Goal: Information Seeking & Learning: Learn about a topic

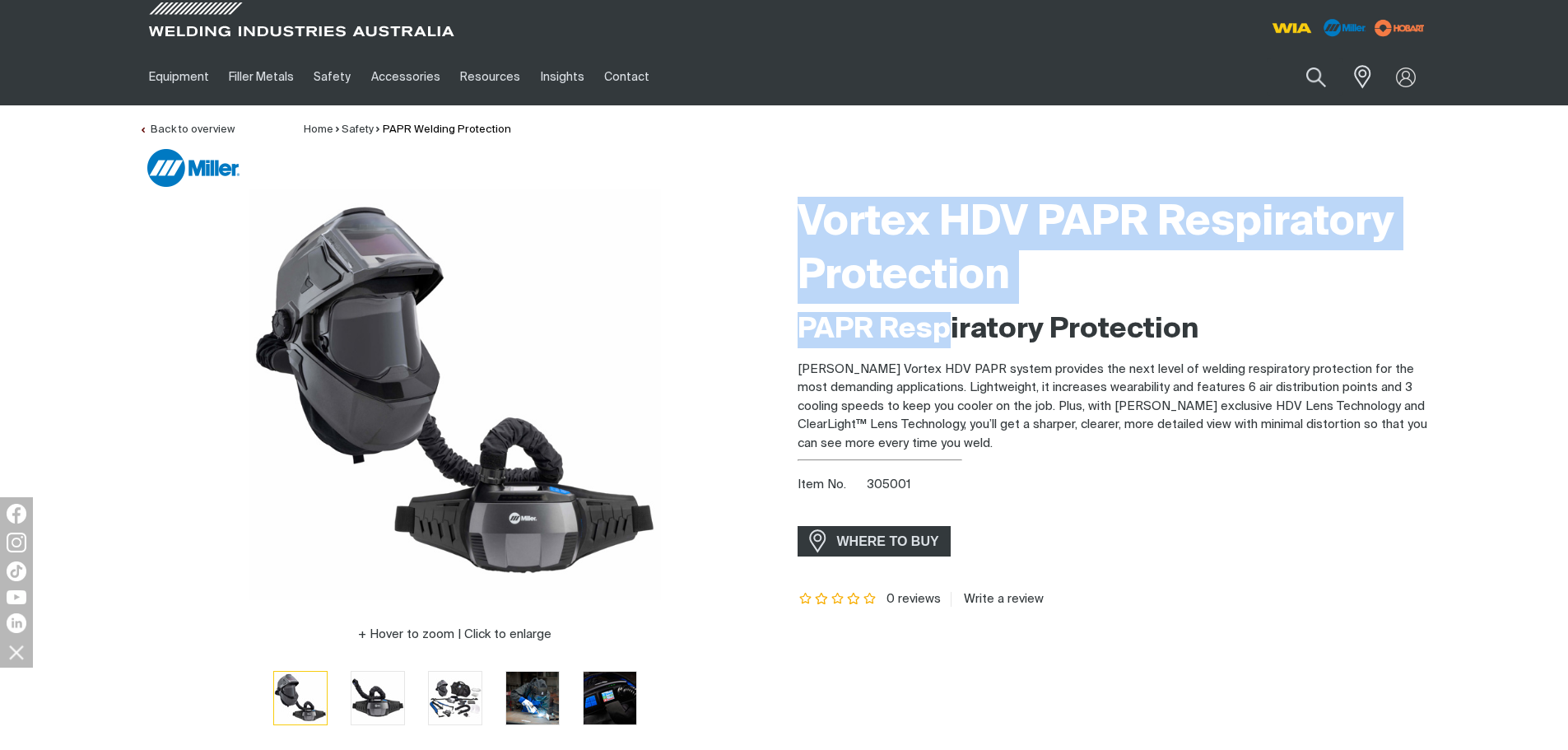
drag, startPoint x: 0, startPoint y: 0, endPoint x: 932, endPoint y: 333, distance: 989.7
click at [941, 318] on div "Vortex HDV PAPR Respiratory Protection PAPR Respiratory Protection [PERSON_NAME…" at bounding box center [1113, 468] width 632 height 560
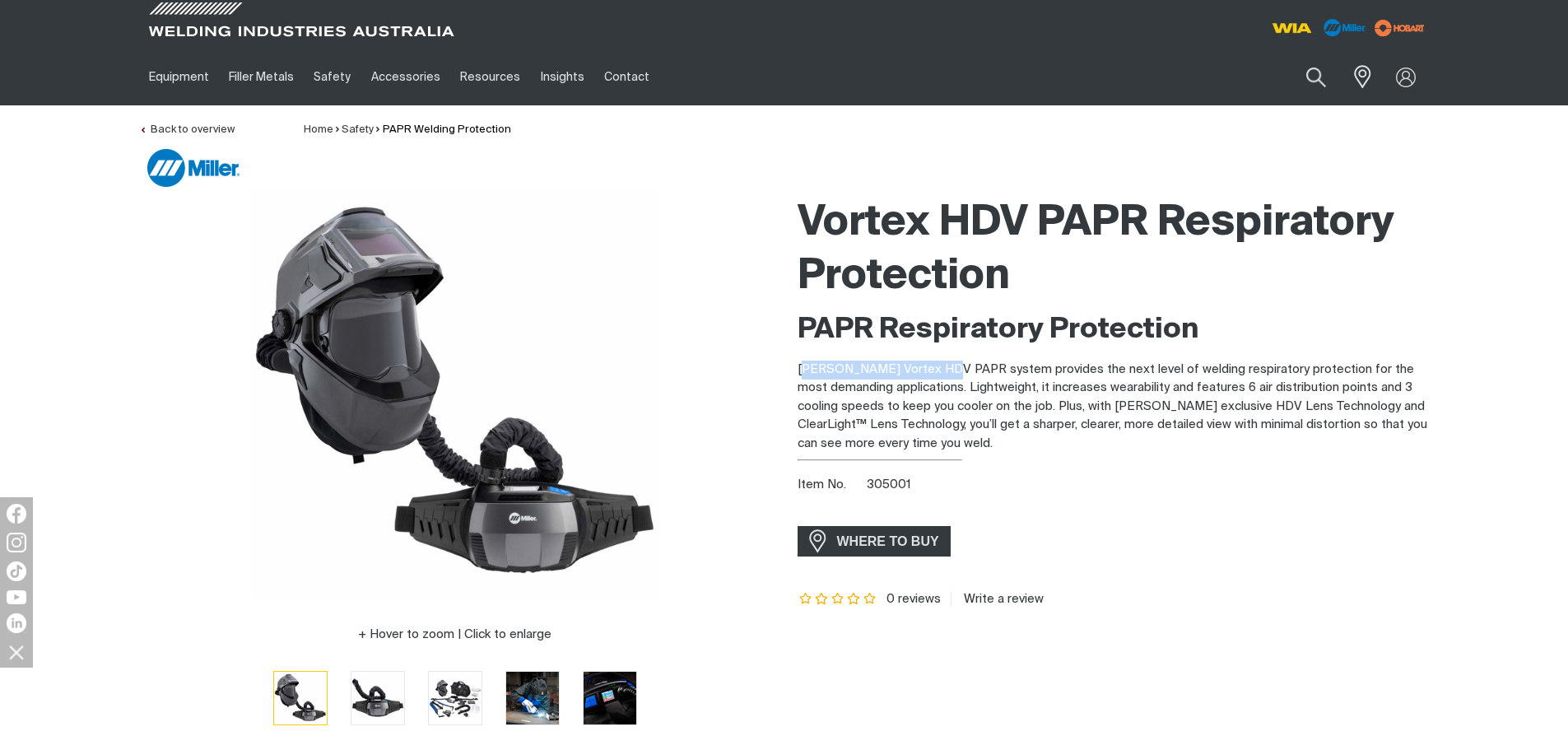
drag, startPoint x: 803, startPoint y: 370, endPoint x: 927, endPoint y: 375, distance: 124.1
click at [927, 375] on p "[PERSON_NAME] Vortex HDV PAPR system provides the next level of welding respira…" at bounding box center [1113, 407] width 632 height 93
drag, startPoint x: 799, startPoint y: 370, endPoint x: 983, endPoint y: 370, distance: 184.0
click at [983, 370] on p "Miller's Vortex HDV PAPR system provides the next level of welding respiratory …" at bounding box center [1113, 407] width 632 height 93
copy p "Miller's Vortex HDV PAPR system"
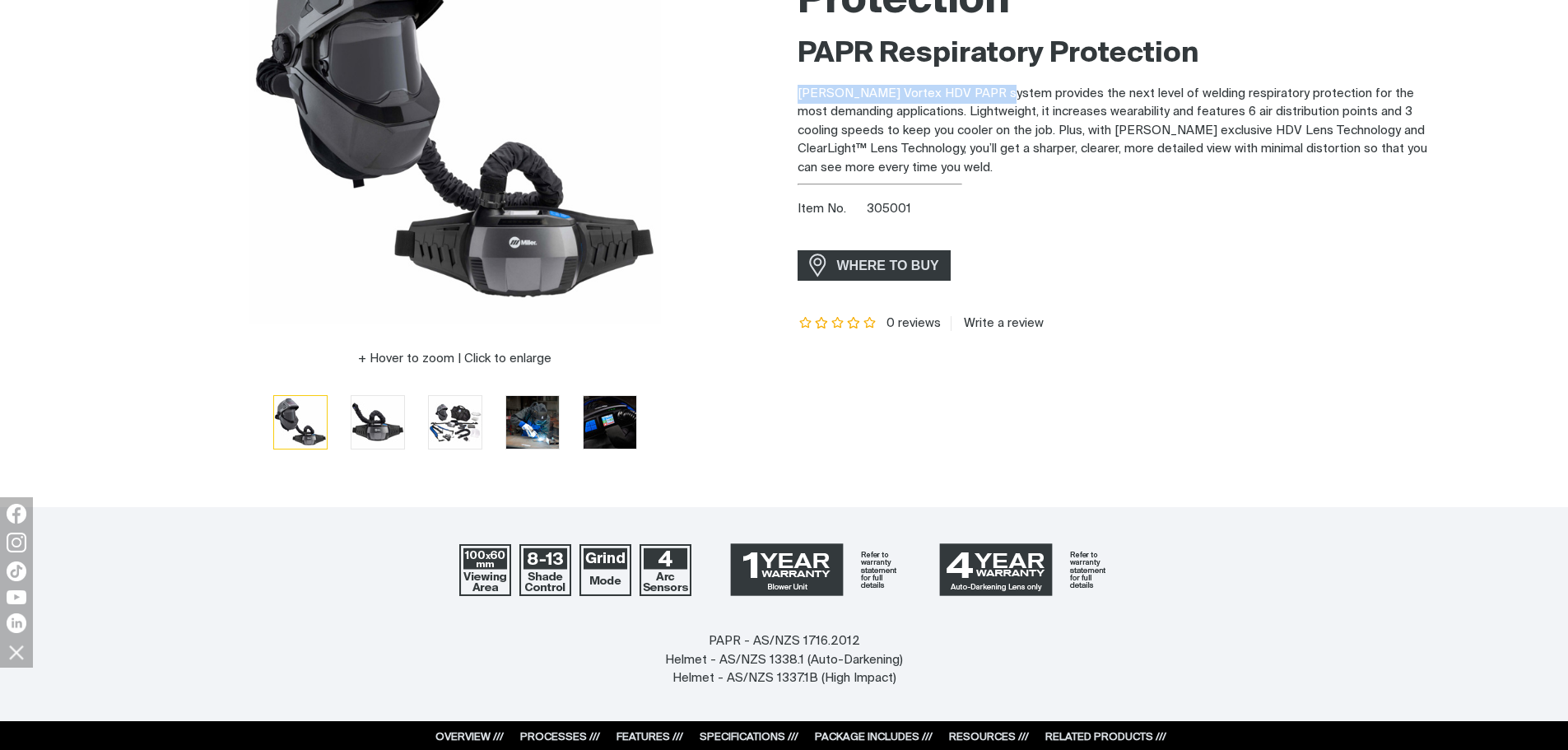
scroll to position [329, 0]
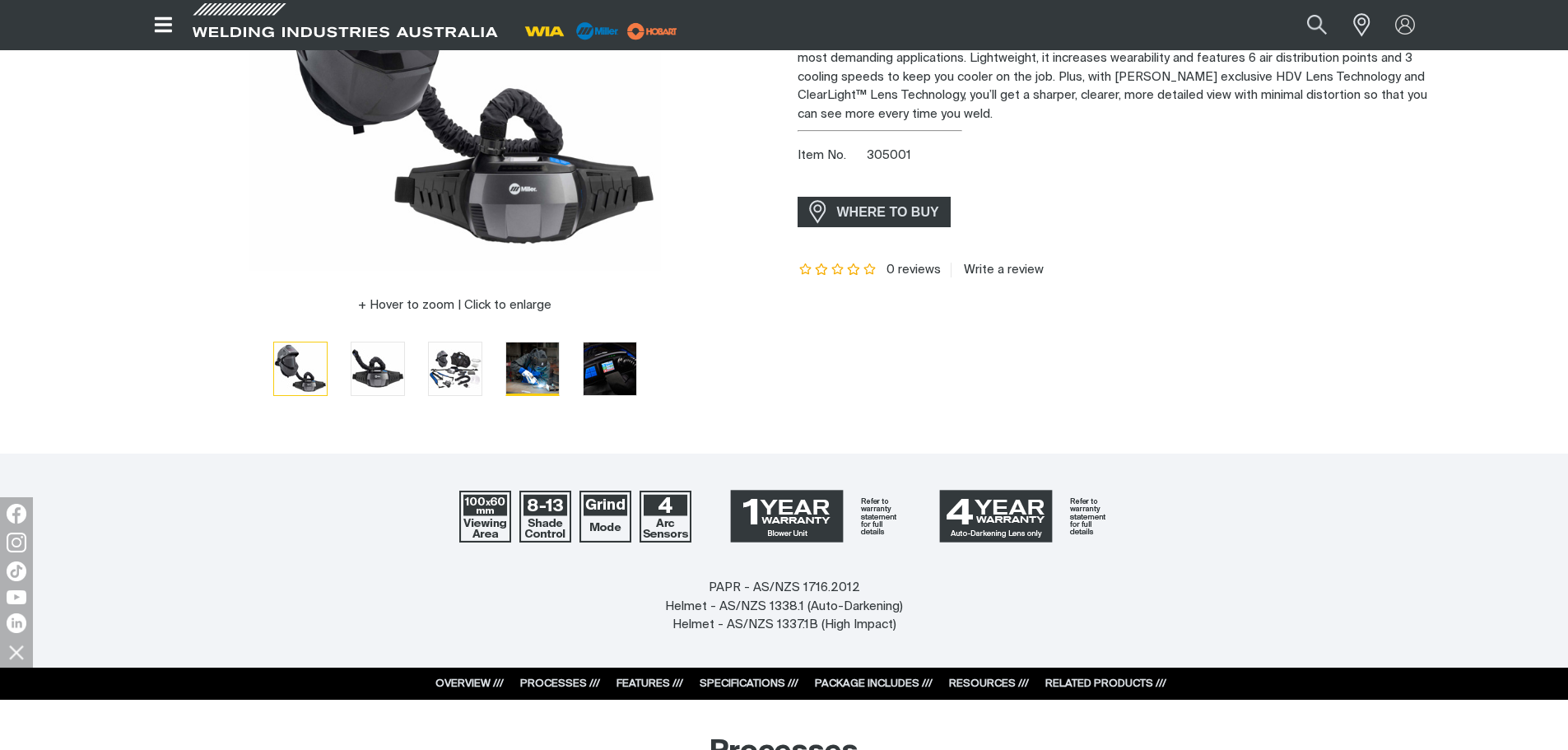
click at [519, 382] on img "Go to slide 4" at bounding box center [532, 368] width 53 height 53
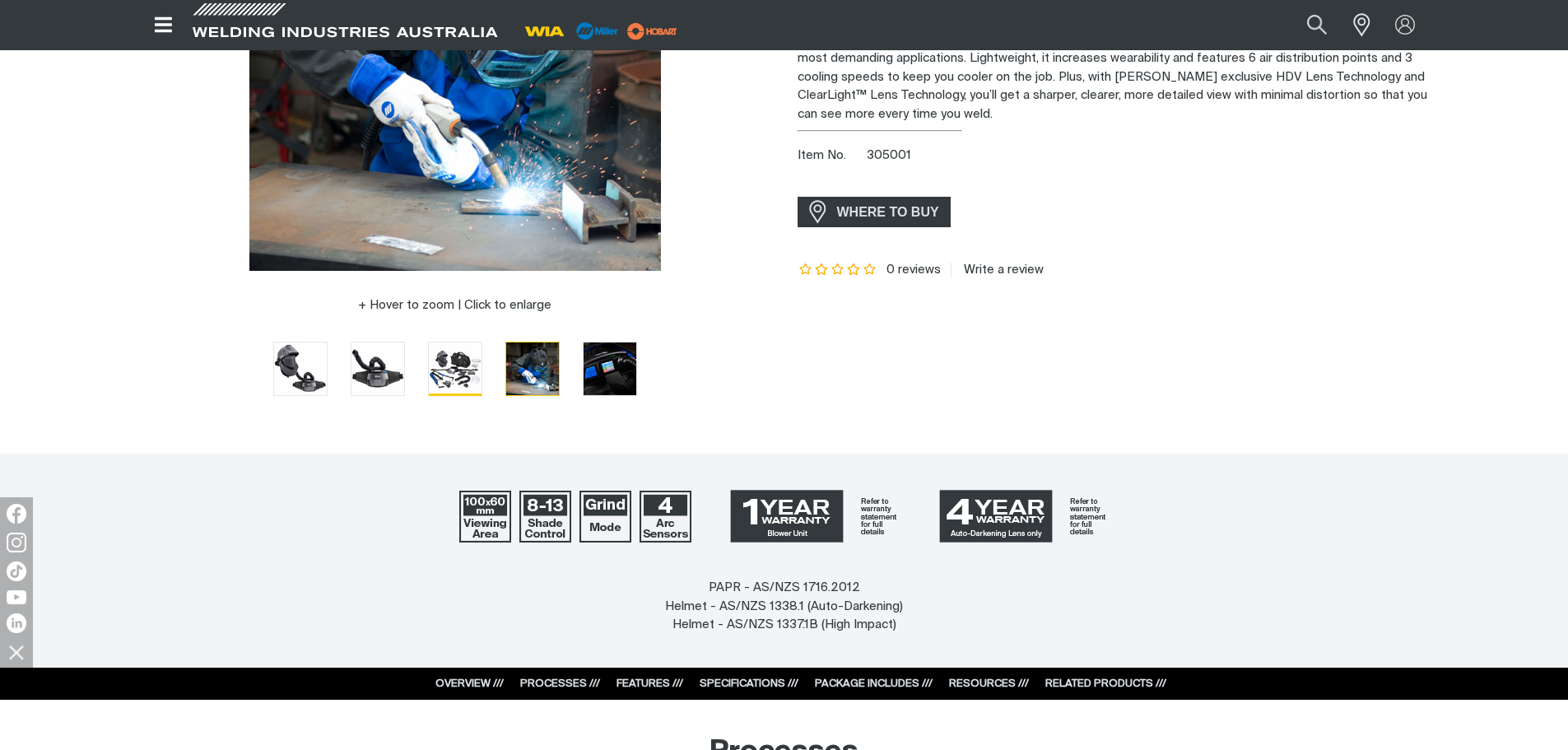
click at [445, 371] on img "Go to slide 3" at bounding box center [455, 368] width 53 height 53
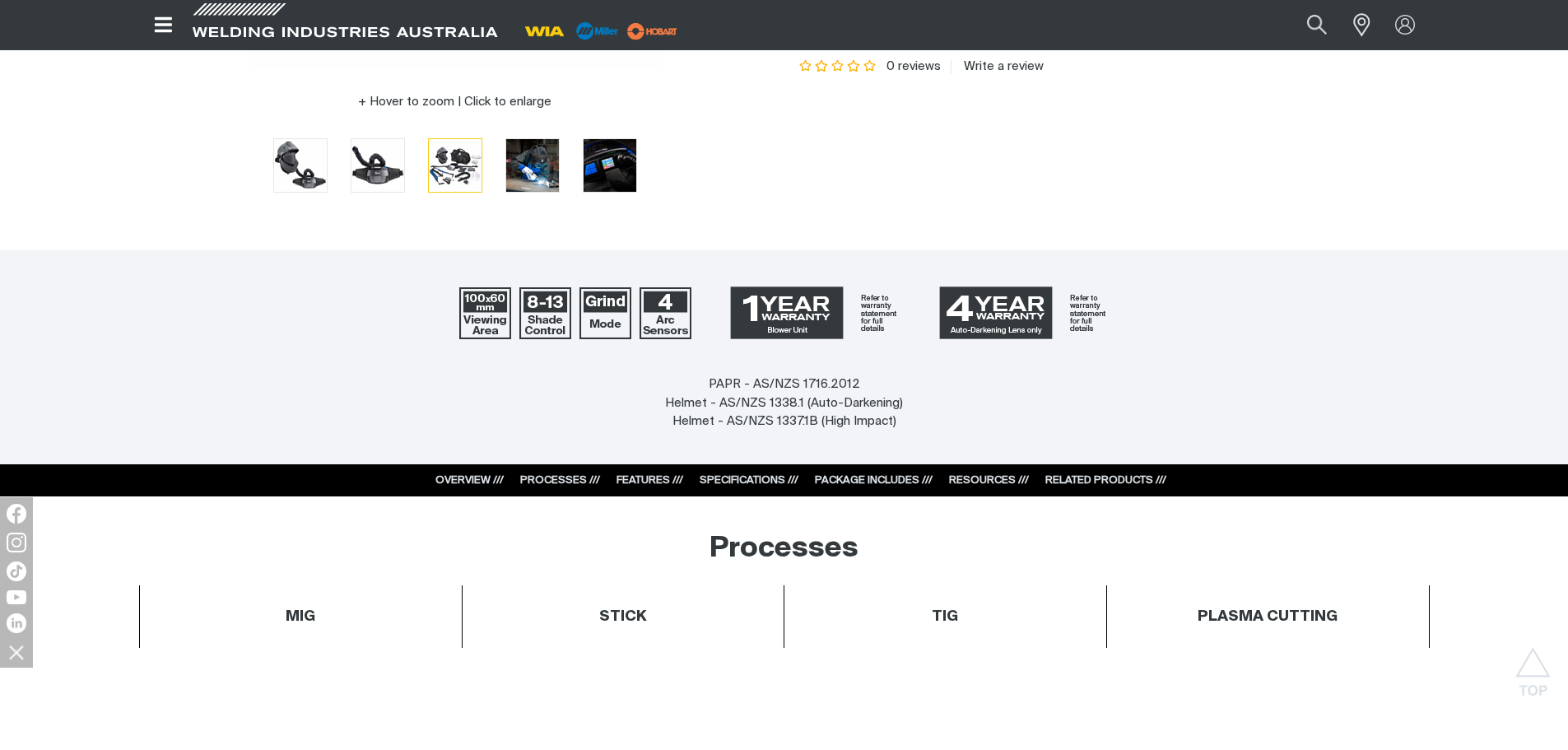
scroll to position [494, 0]
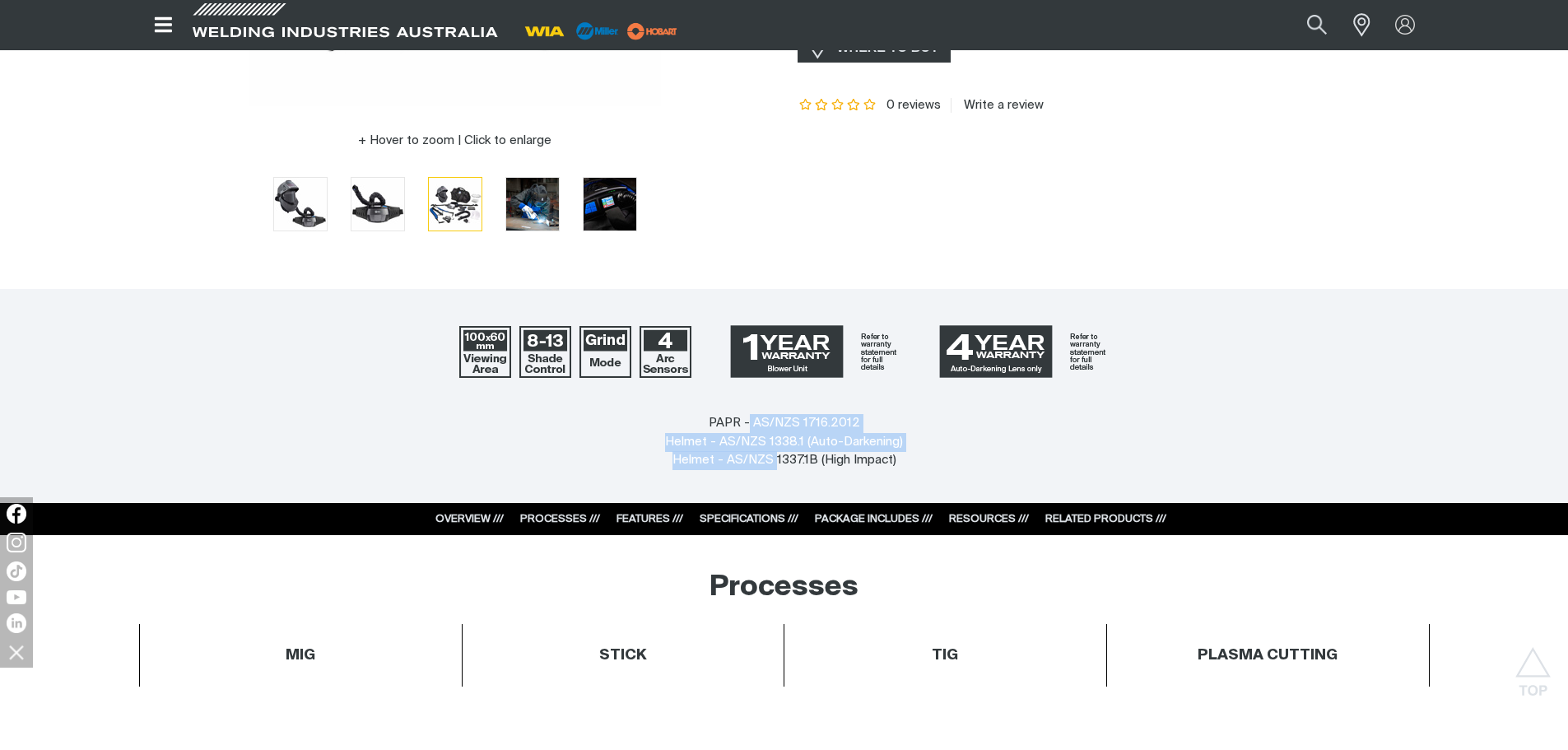
drag, startPoint x: 751, startPoint y: 429, endPoint x: 775, endPoint y: 465, distance: 43.3
click at [775, 465] on div "PAPR - AS/NZS 1716.2012 Helmet - AS/NZS 1338.1 (Auto-Darkening) Helmet - AS/NZS…" at bounding box center [784, 442] width 238 height 56
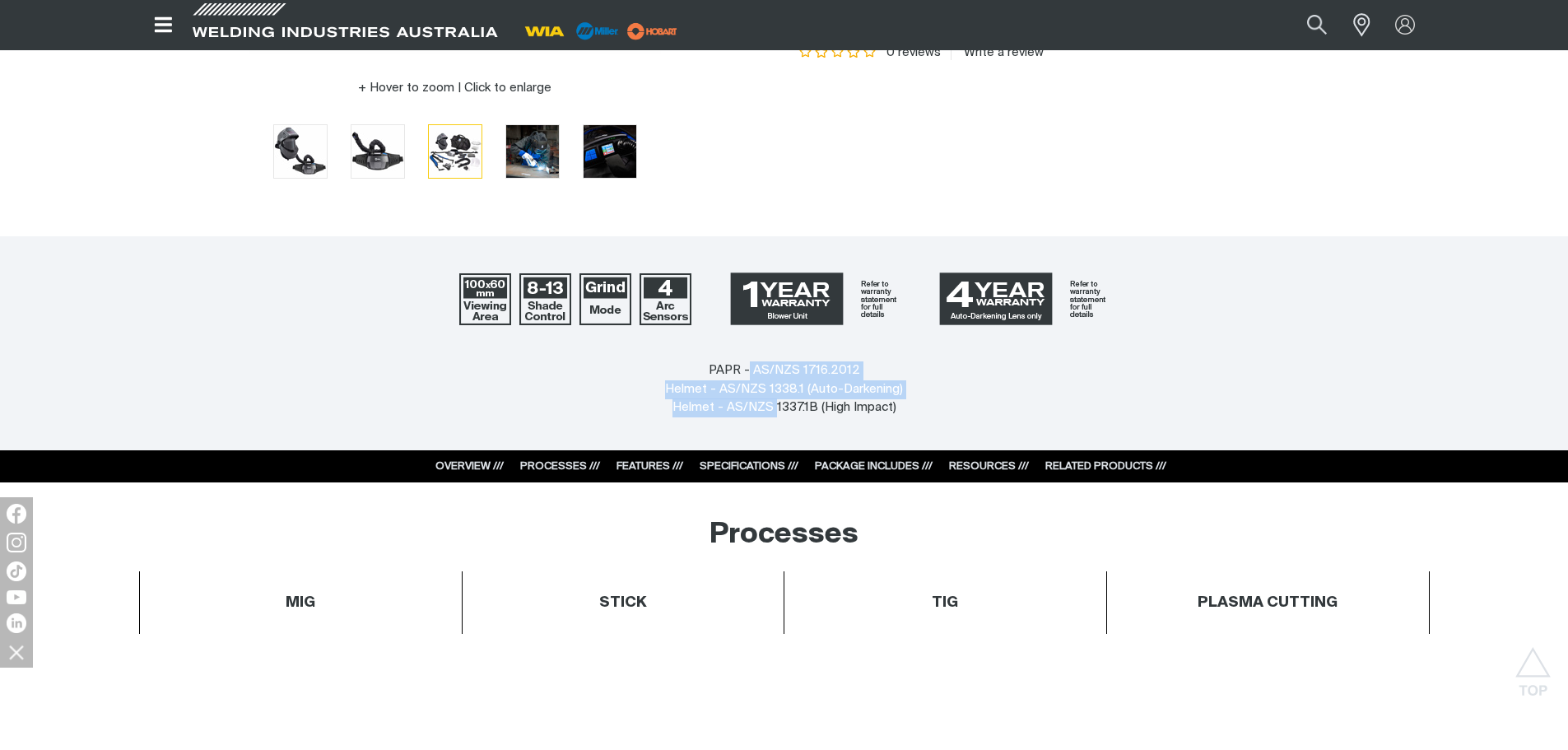
scroll to position [576, 0]
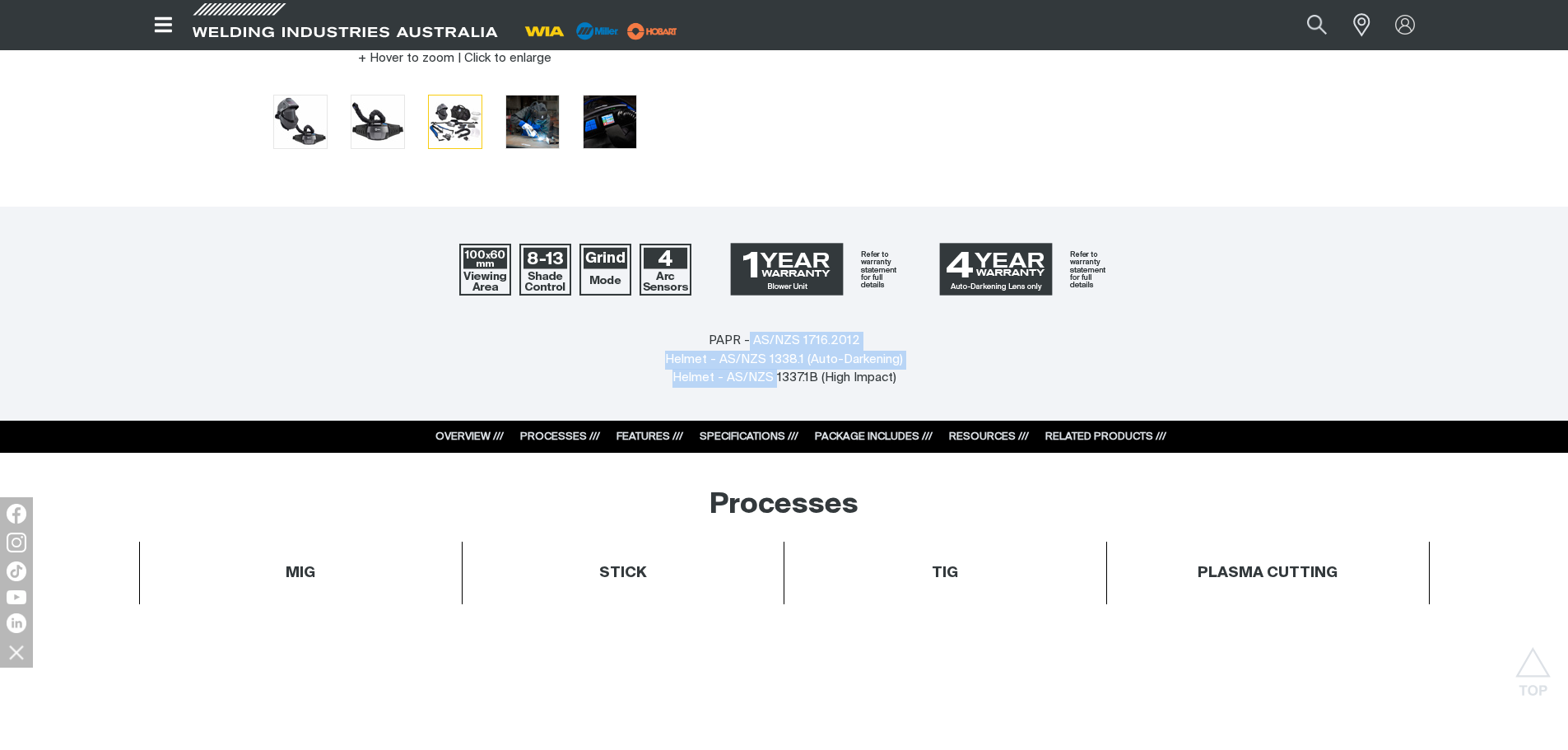
click at [987, 432] on link "RESOURCES ///" at bounding box center [989, 436] width 80 height 10
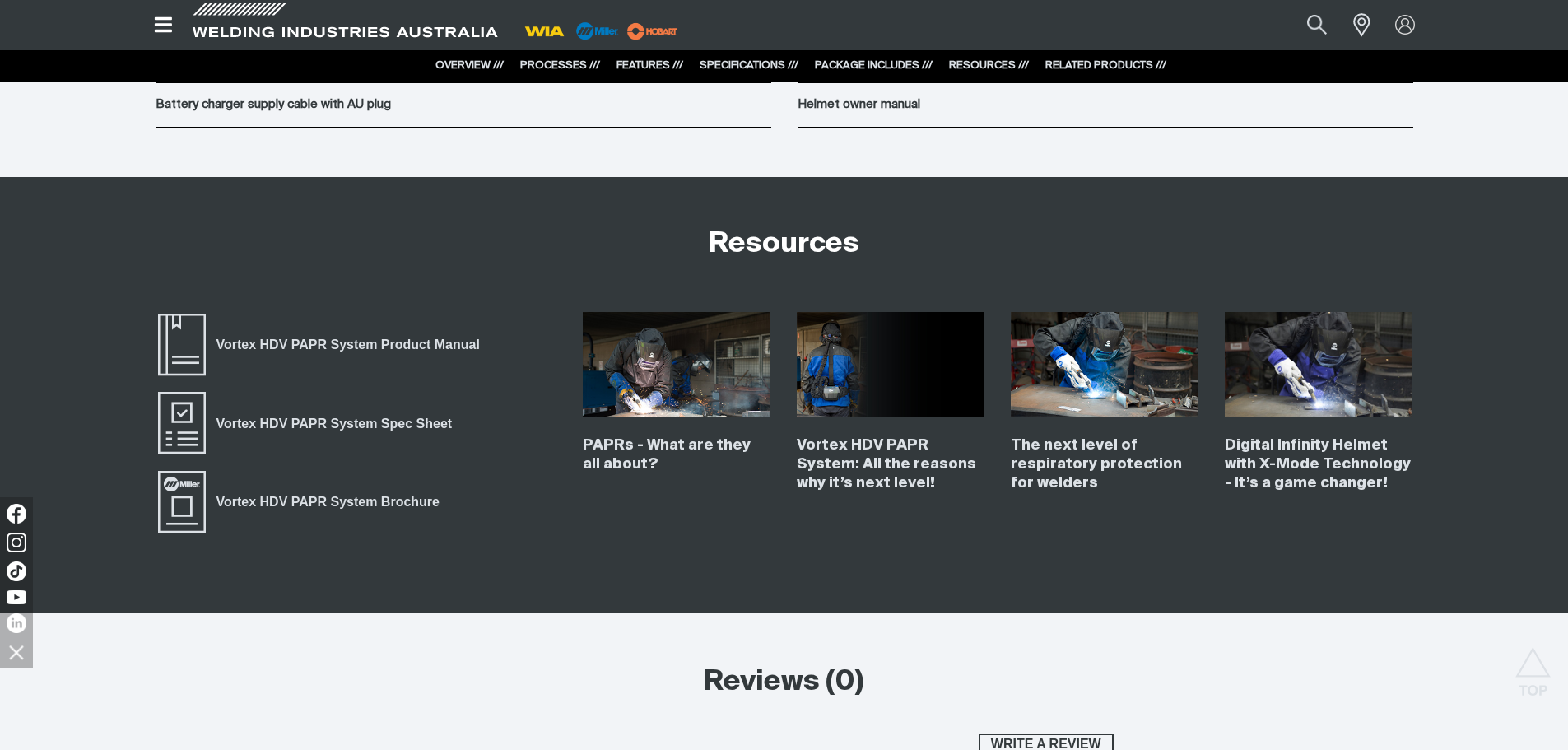
scroll to position [10244, 0]
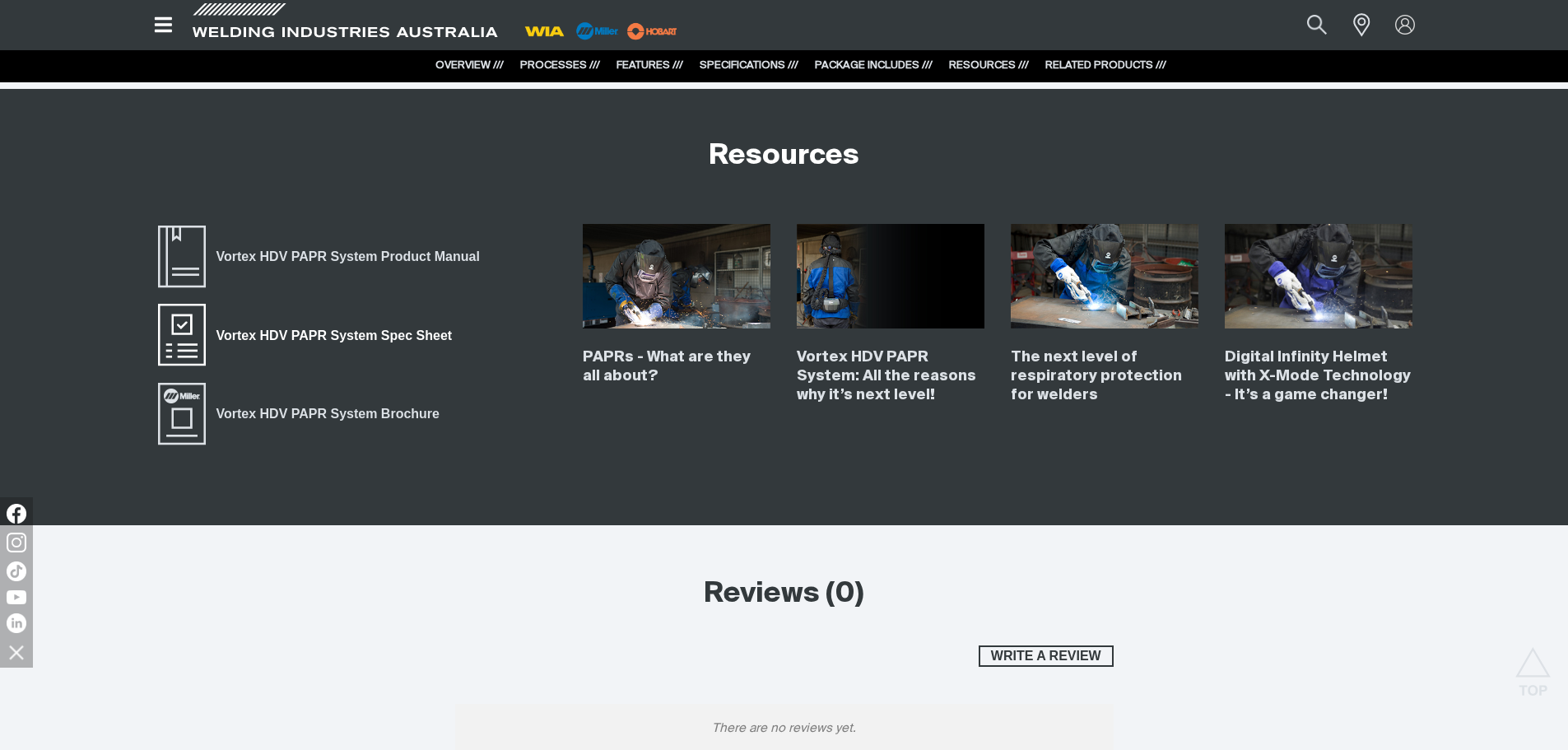
click at [361, 339] on span "Vortex HDV PAPR System Spec Sheet" at bounding box center [334, 335] width 257 height 21
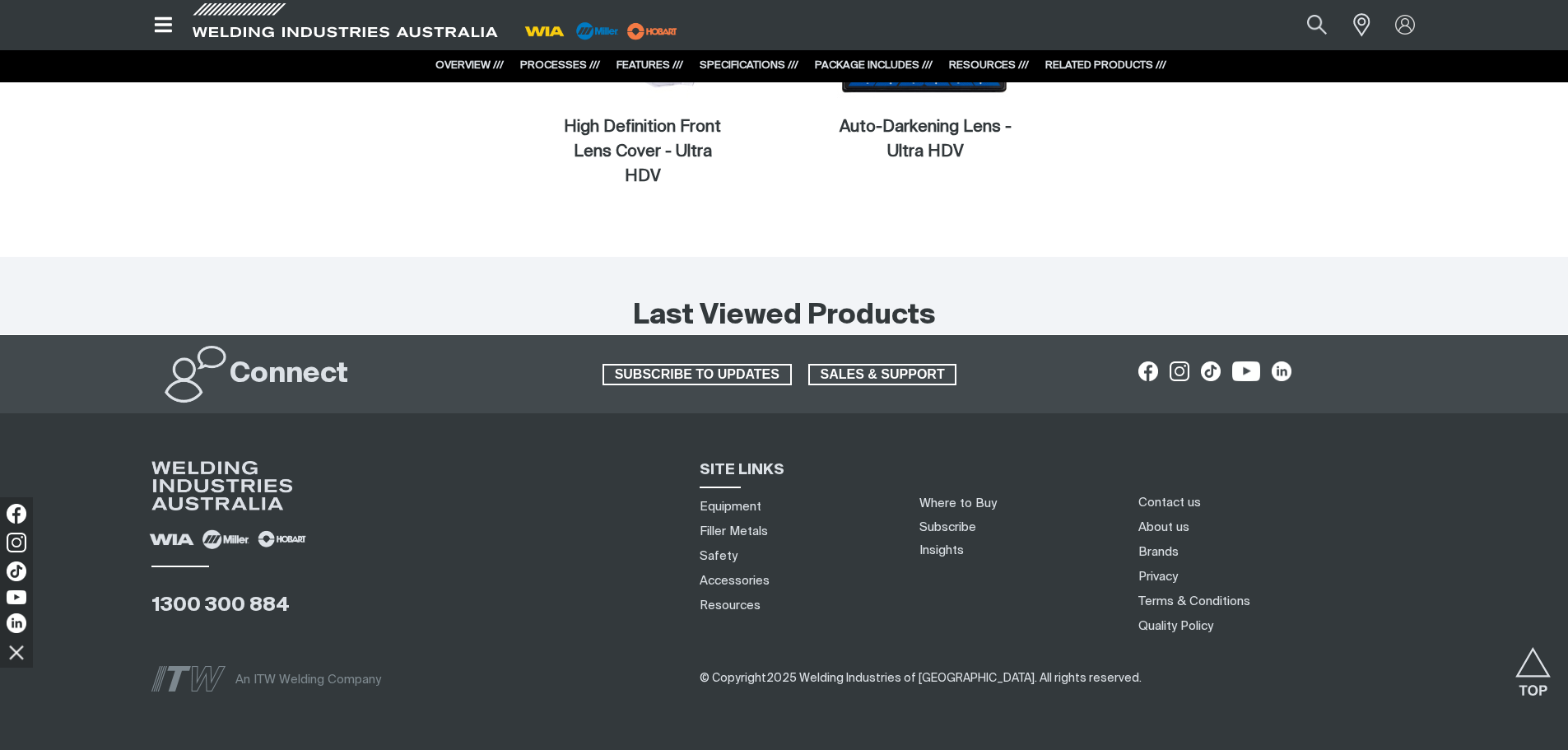
scroll to position [11230, 0]
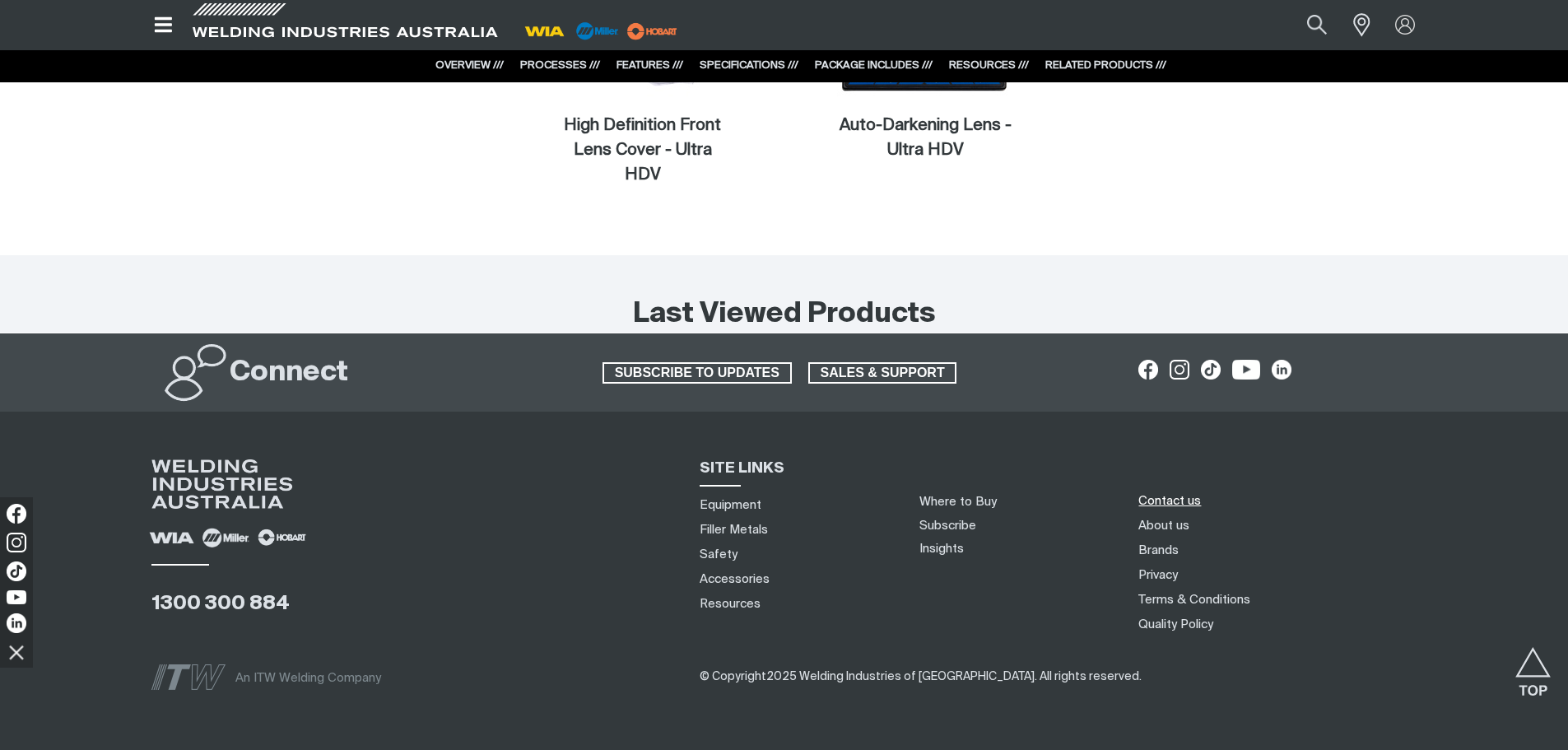
click at [1187, 492] on link "Contact us" at bounding box center [1169, 500] width 62 height 18
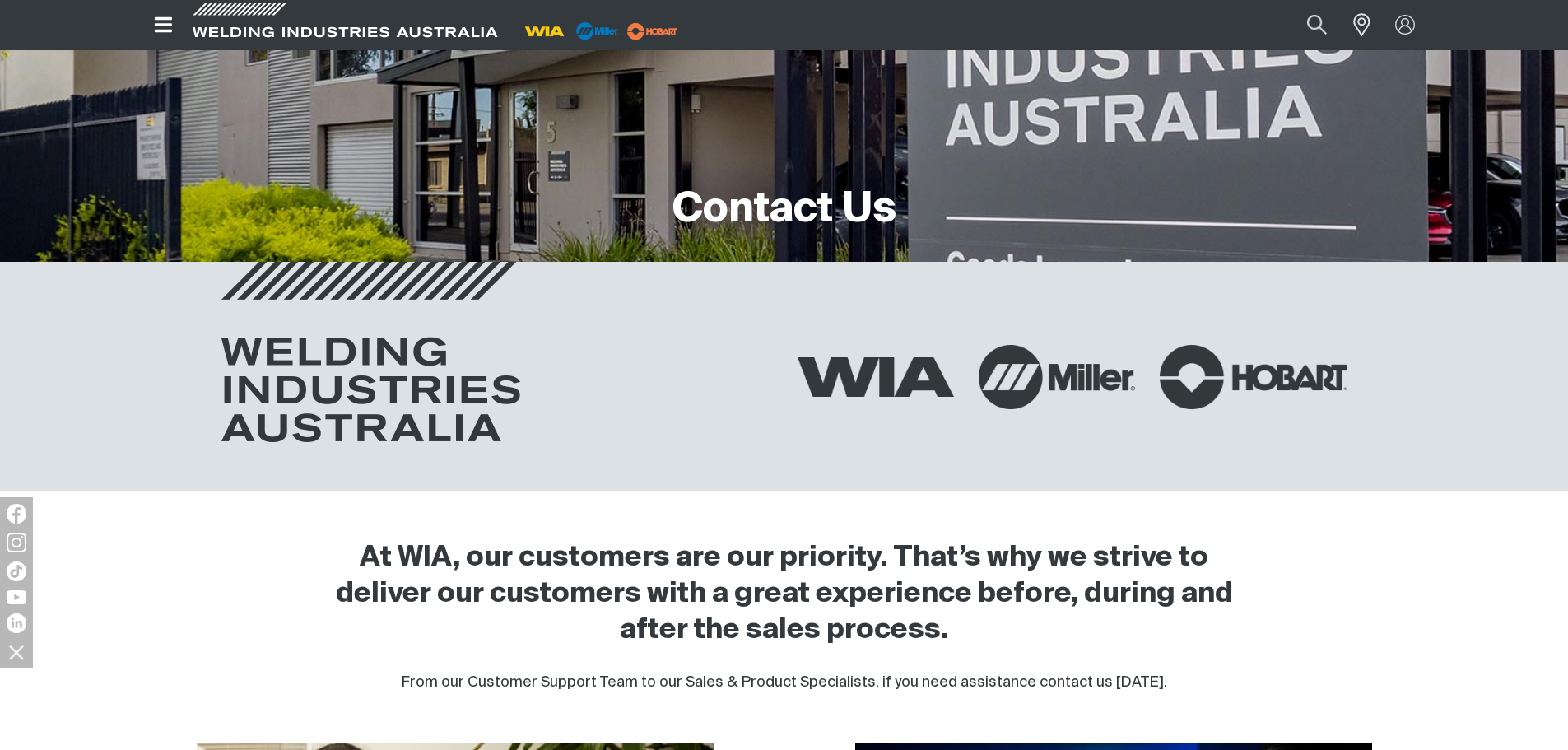
scroll to position [165, 0]
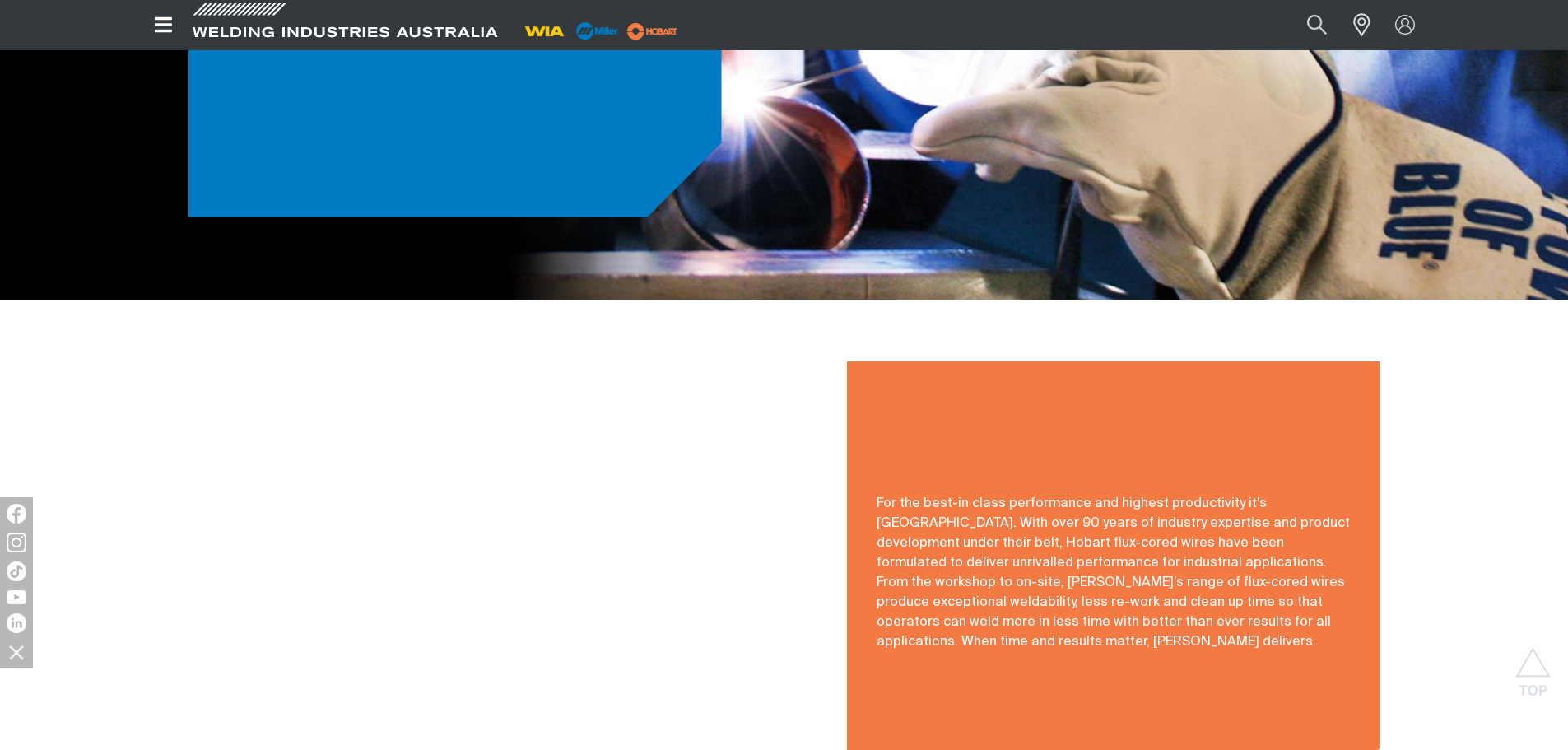
scroll to position [2139, 0]
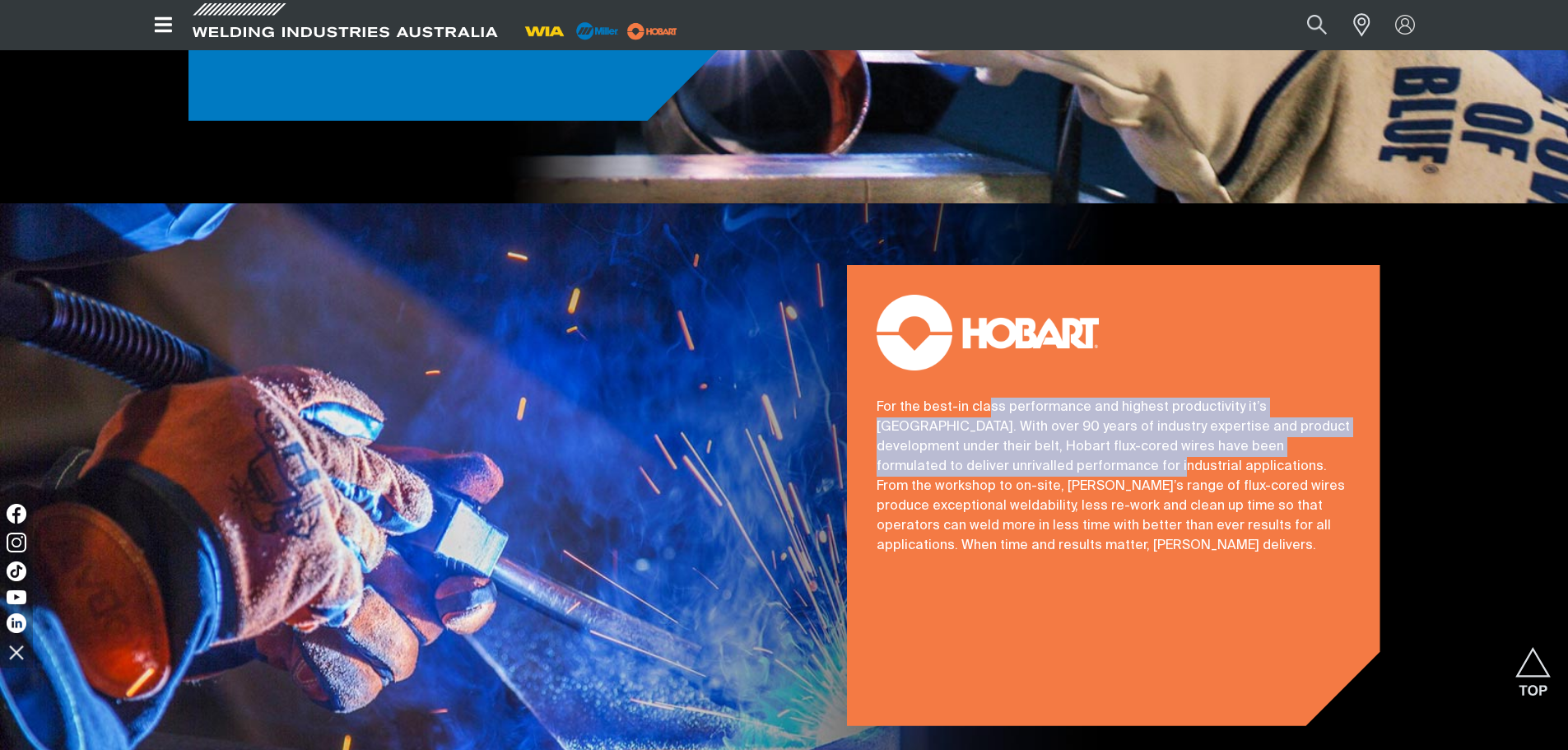
drag, startPoint x: 988, startPoint y: 375, endPoint x: 1043, endPoint y: 429, distance: 77.1
click at [1043, 429] on p "For the best-in class performance and highest productivity it’s [GEOGRAPHIC_DAT…" at bounding box center [1113, 477] width 474 height 158
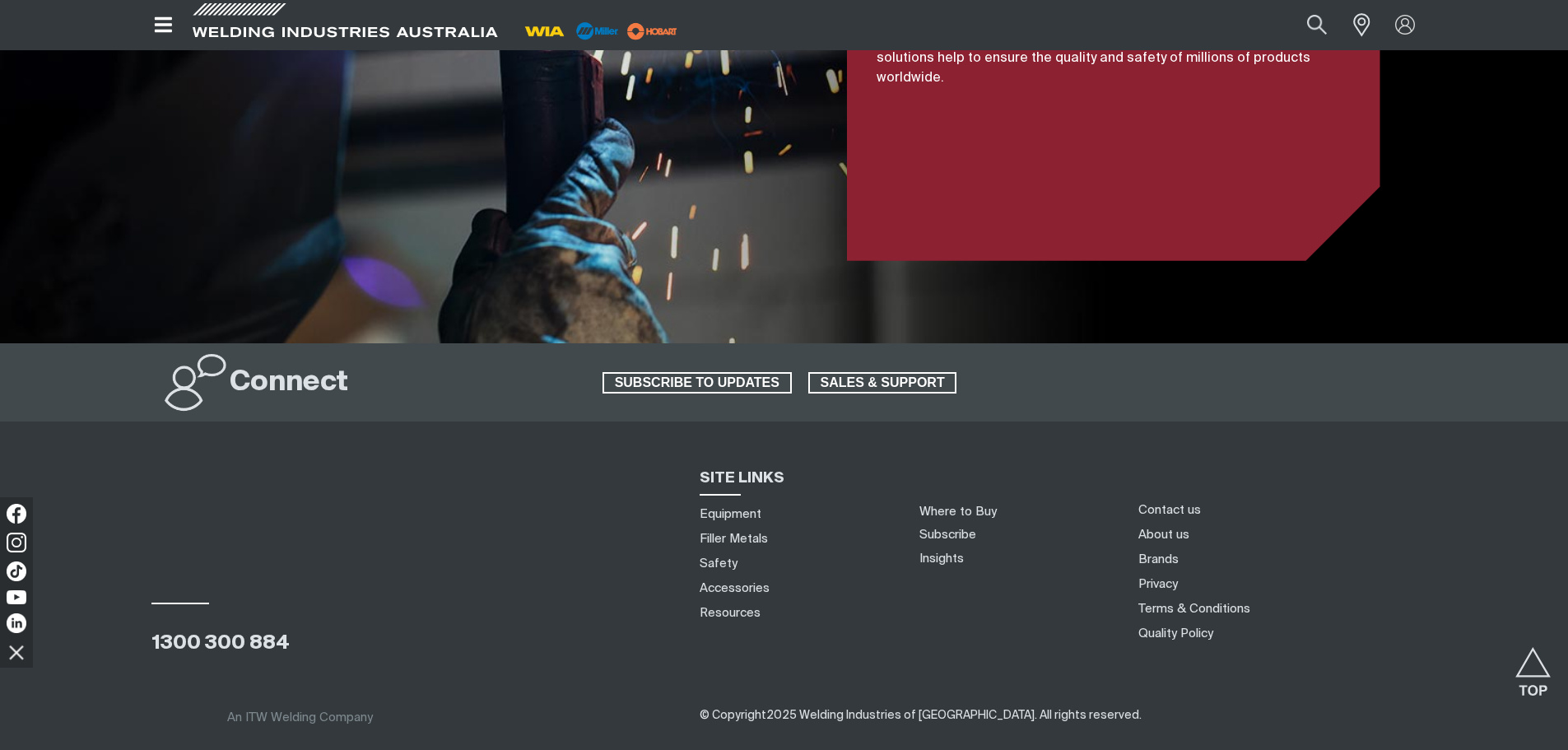
scroll to position [3916, 0]
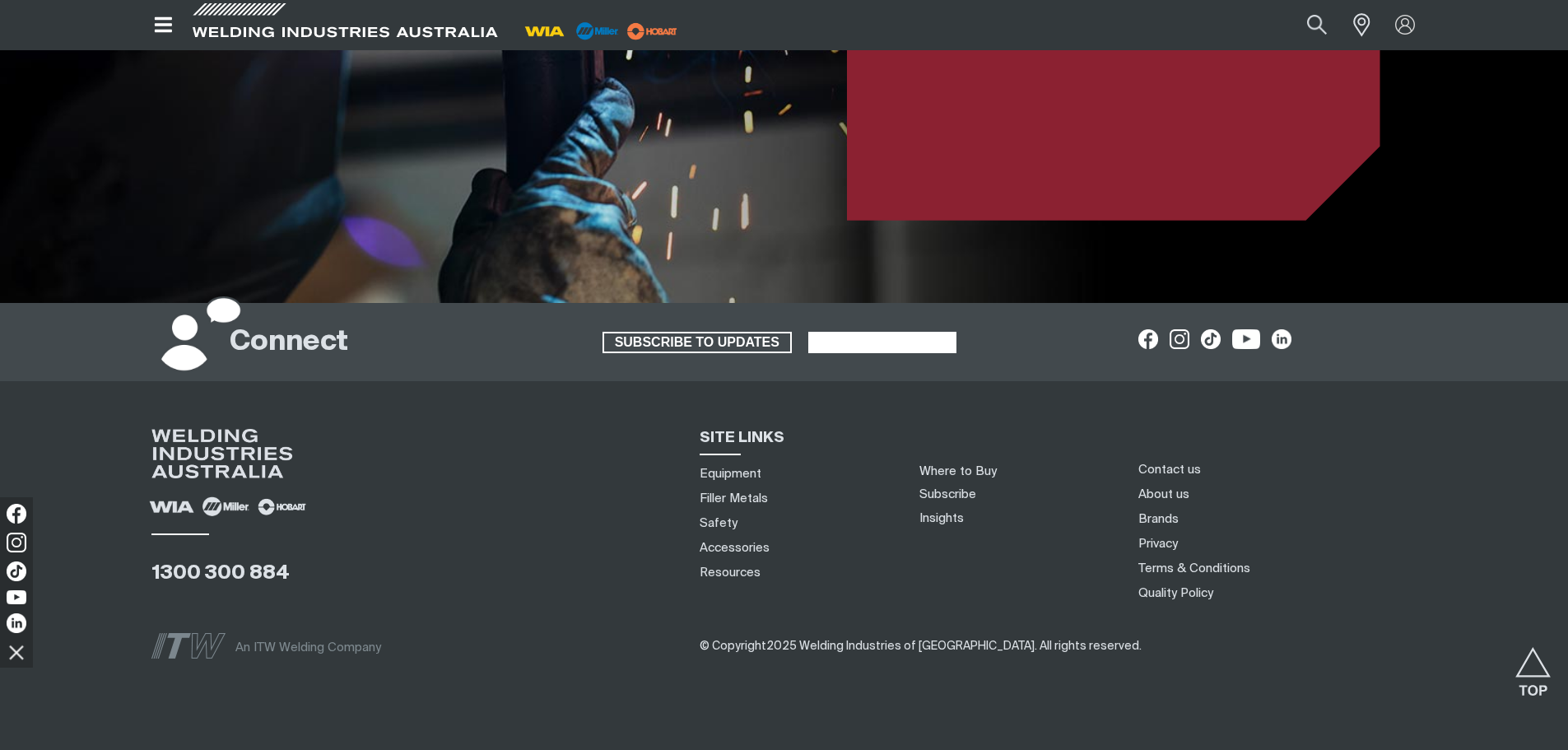
click at [942, 332] on span "SALES & SUPPORT" at bounding box center [882, 342] width 145 height 21
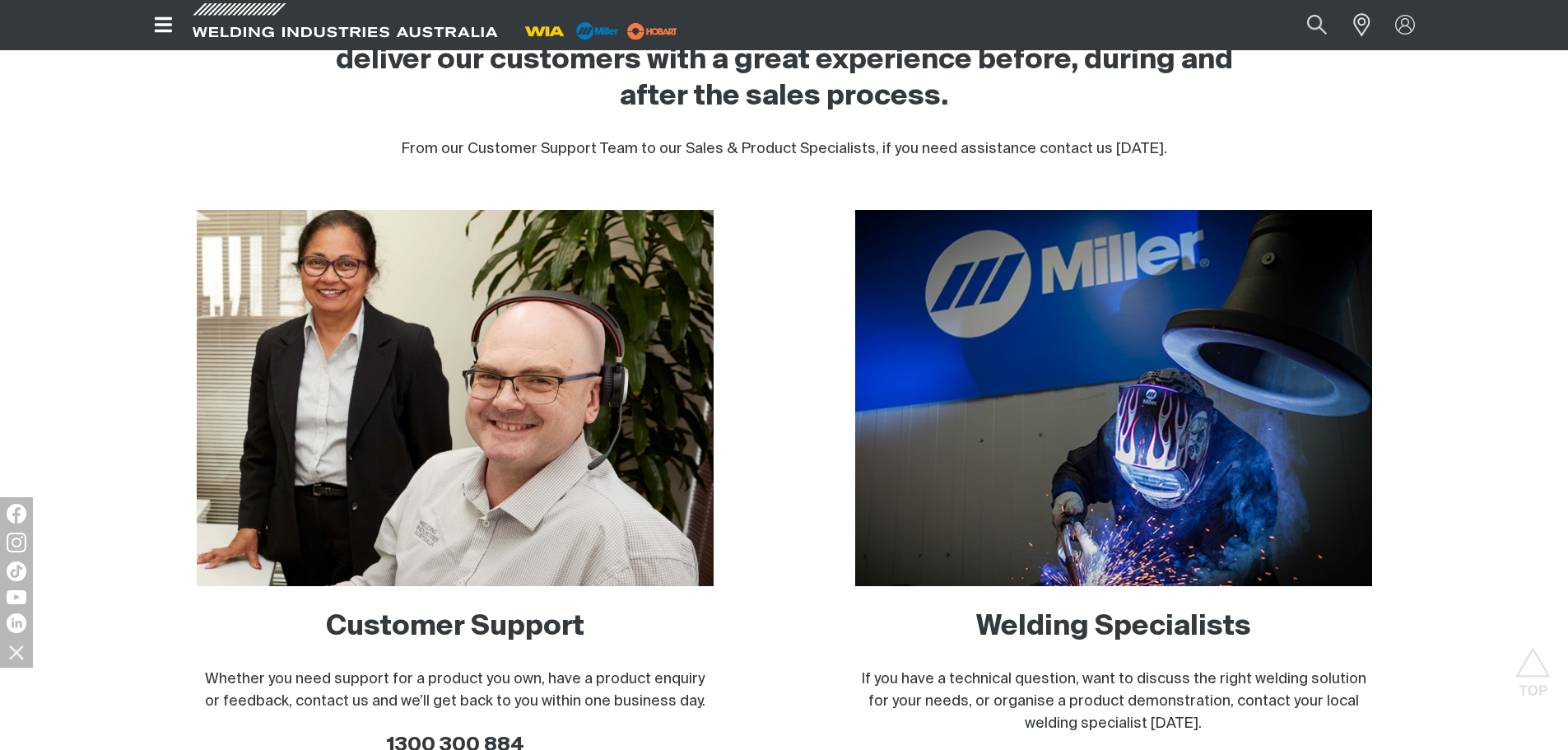
scroll to position [988, 0]
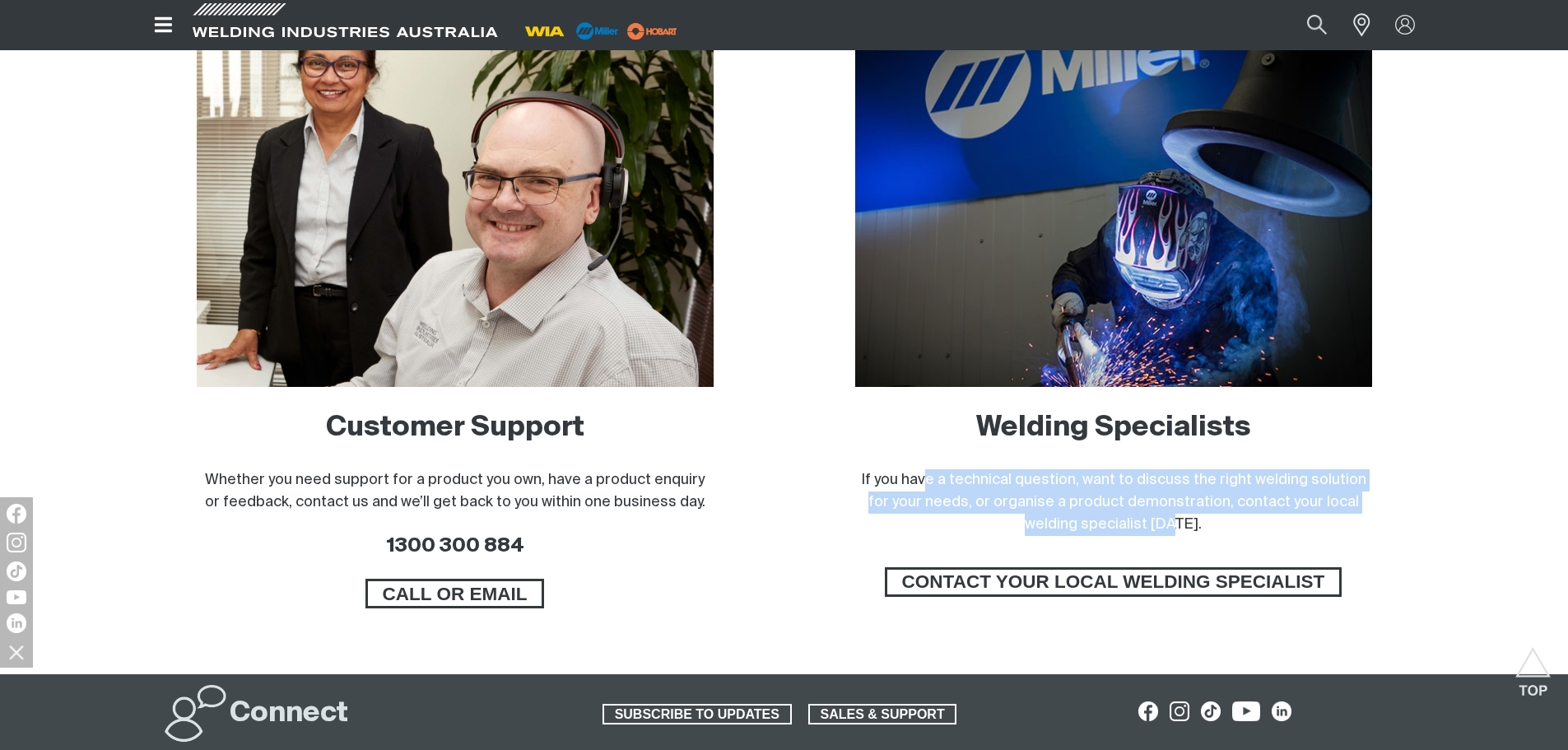
drag, startPoint x: 934, startPoint y: 480, endPoint x: 1176, endPoint y: 517, distance: 244.8
click at [1176, 517] on span "If you have a technical question, want to discuss the right welding solution fo…" at bounding box center [1113, 502] width 505 height 60
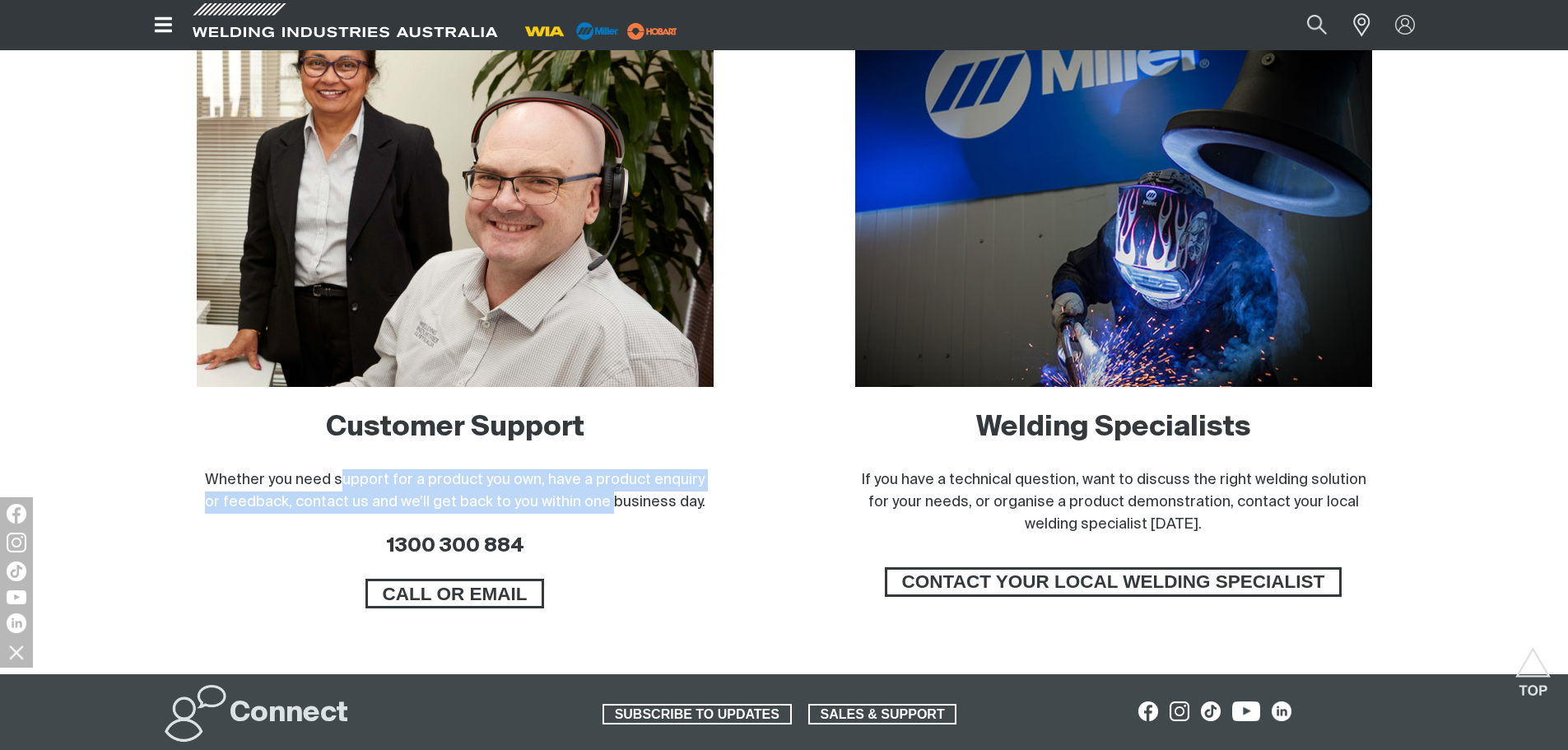
drag, startPoint x: 351, startPoint y: 480, endPoint x: 605, endPoint y: 496, distance: 254.5
click at [605, 496] on span "Whether you need support for a product you own, have a product enquiry or feedb…" at bounding box center [455, 491] width 500 height 37
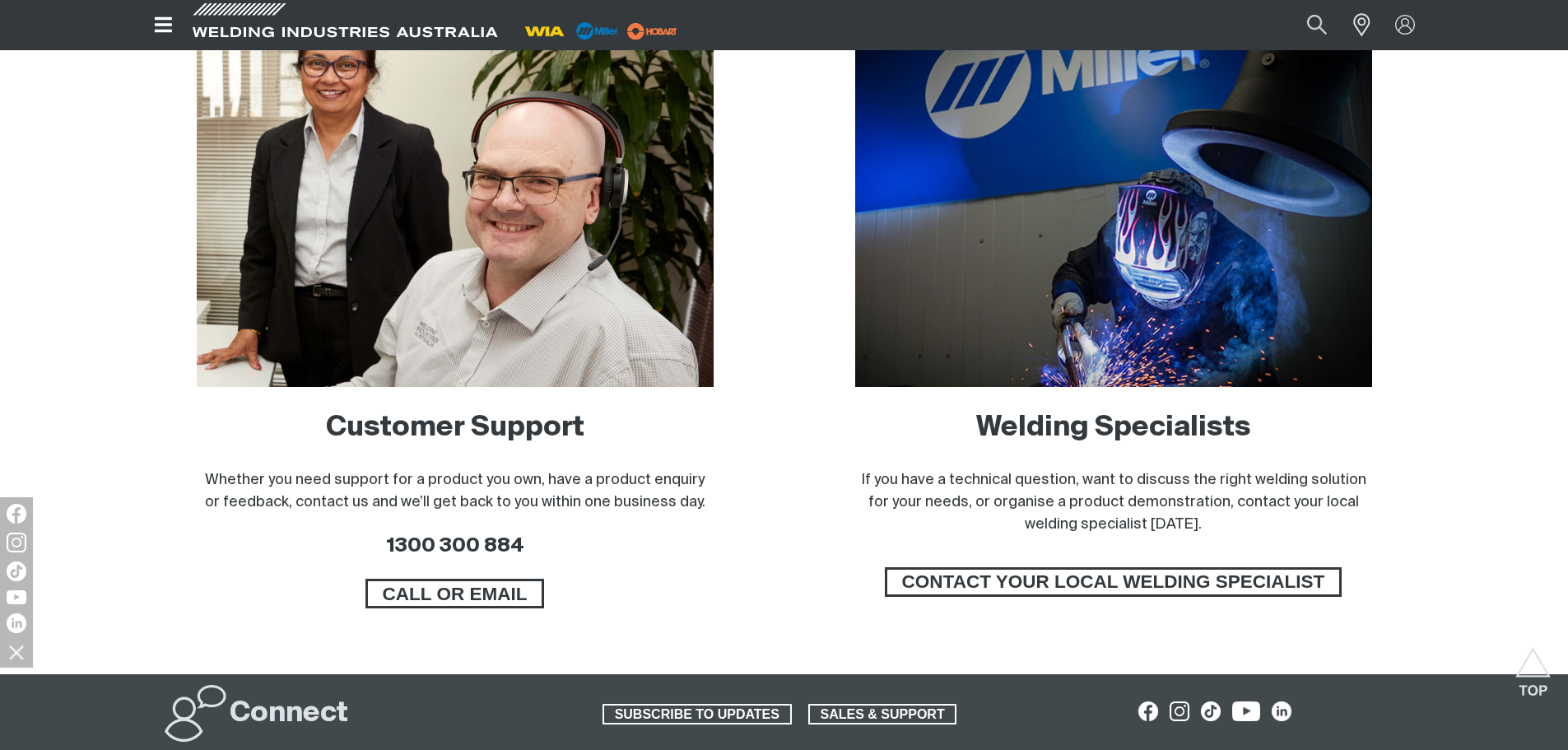
click at [662, 499] on span "Whether you need support for a product you own, have a product enquiry or feedb…" at bounding box center [455, 491] width 500 height 37
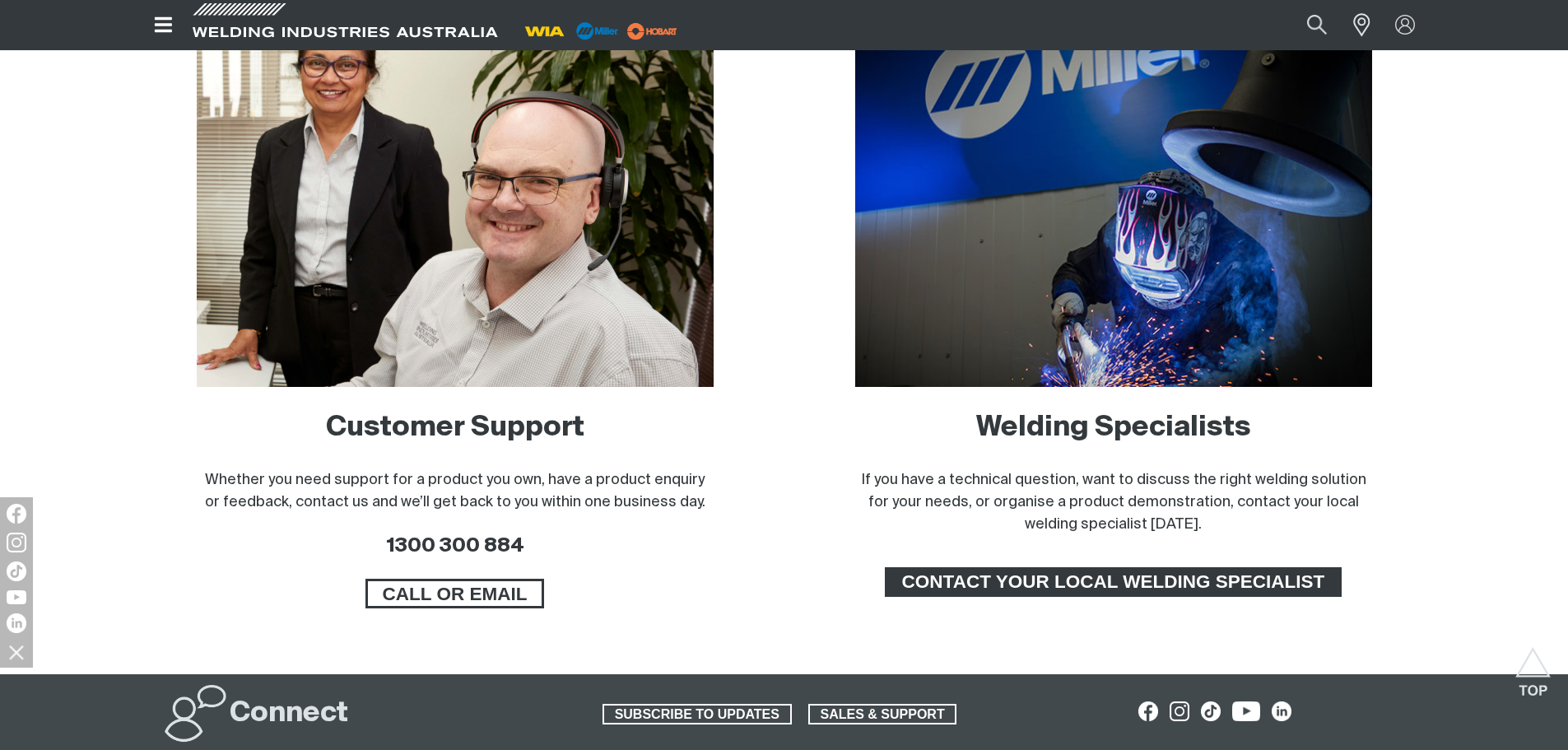
click at [1212, 580] on span "CONTACT YOUR LOCAL WELDING SPECIALIST" at bounding box center [1113, 582] width 453 height 30
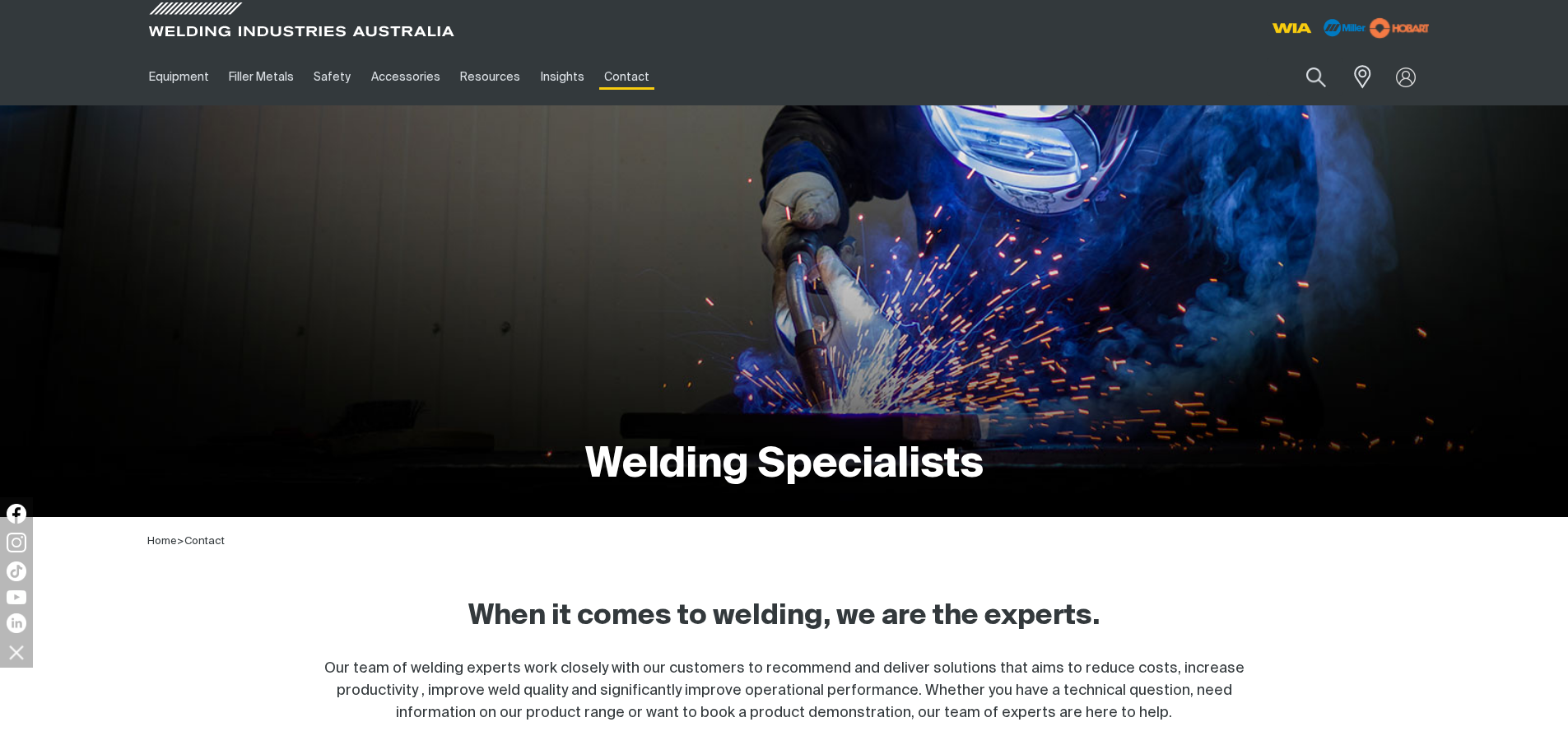
click at [1387, 24] on img at bounding box center [1399, 28] width 73 height 30
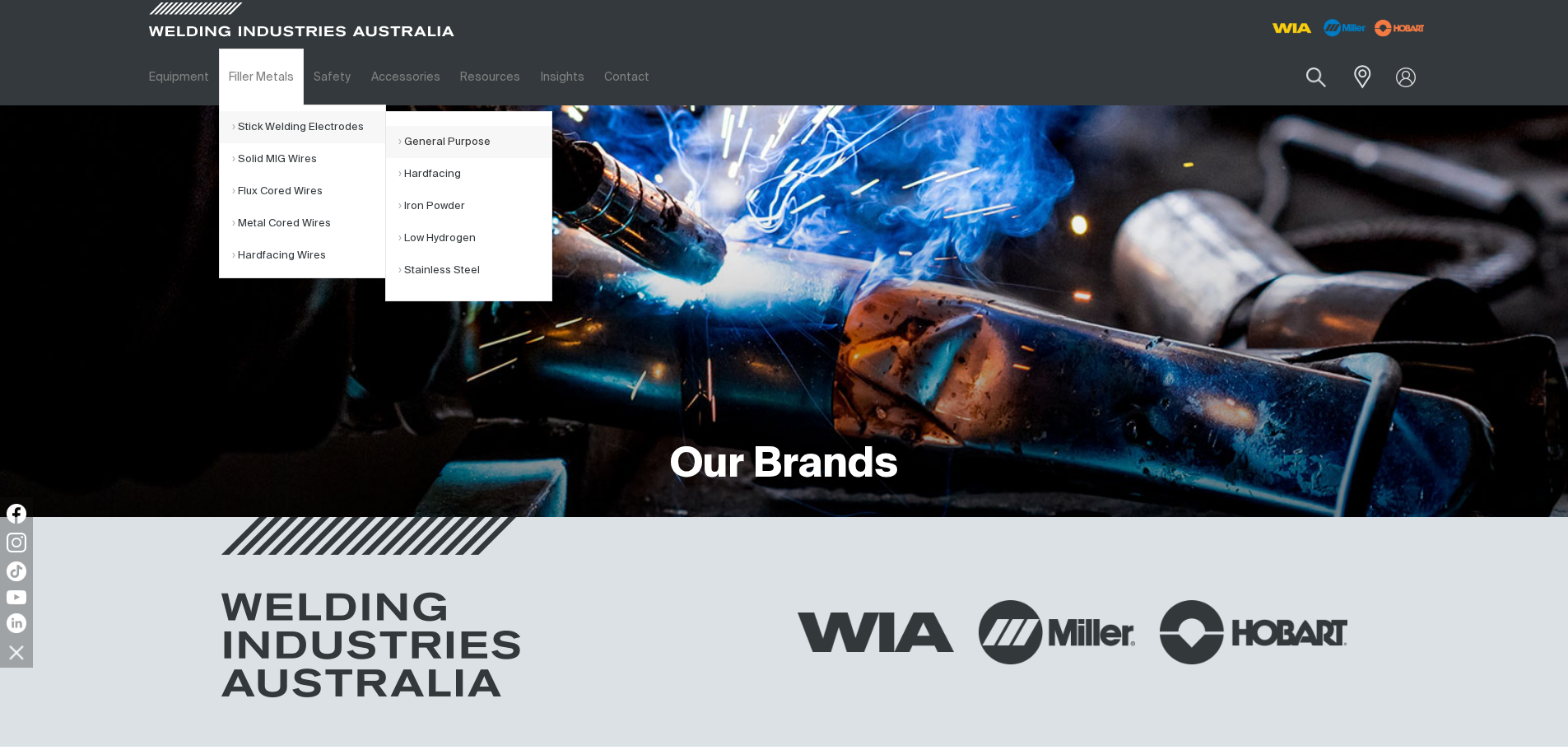
click at [491, 140] on link "General Purpose" at bounding box center [474, 142] width 153 height 32
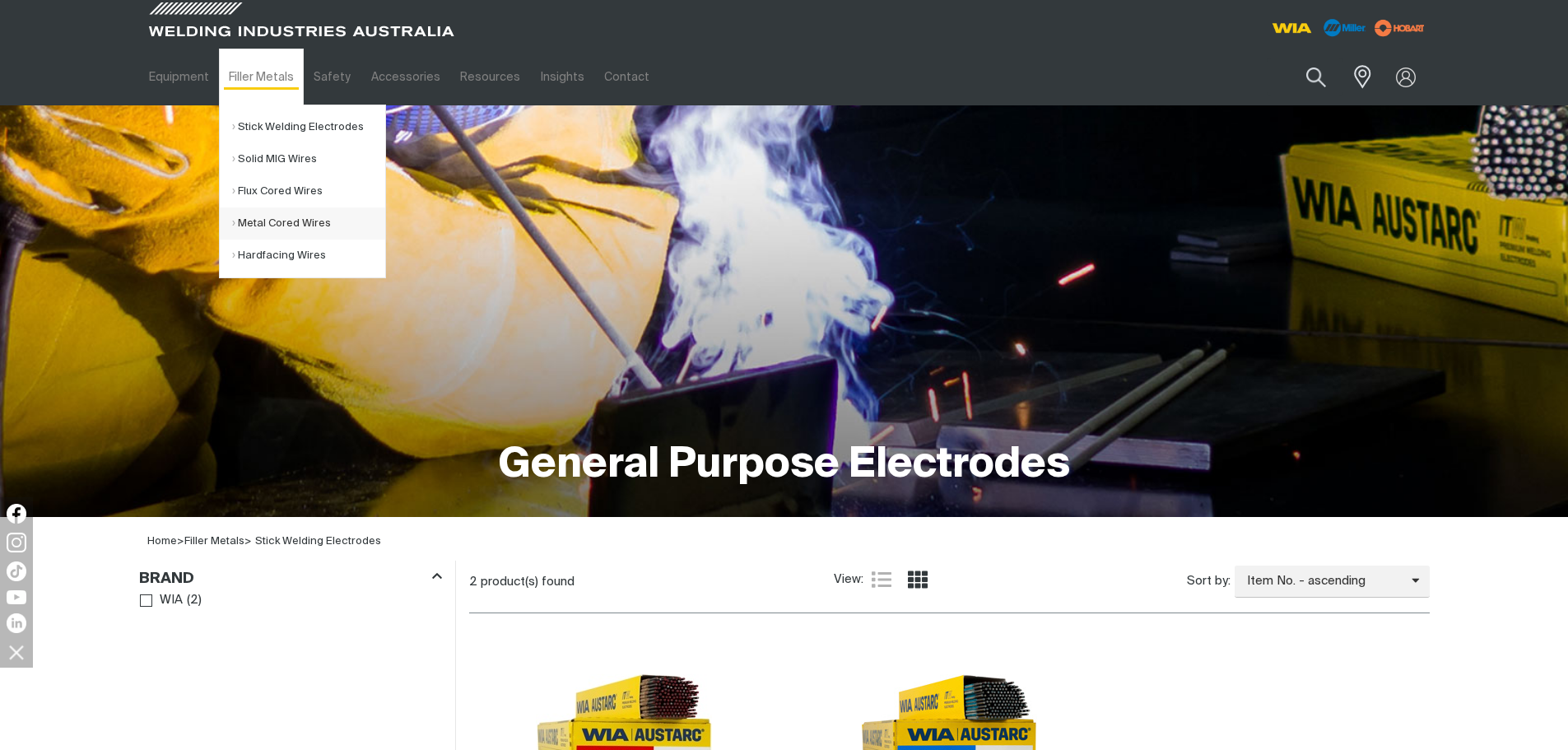
click at [285, 224] on link "Metal Cored Wires" at bounding box center [308, 224] width 153 height 32
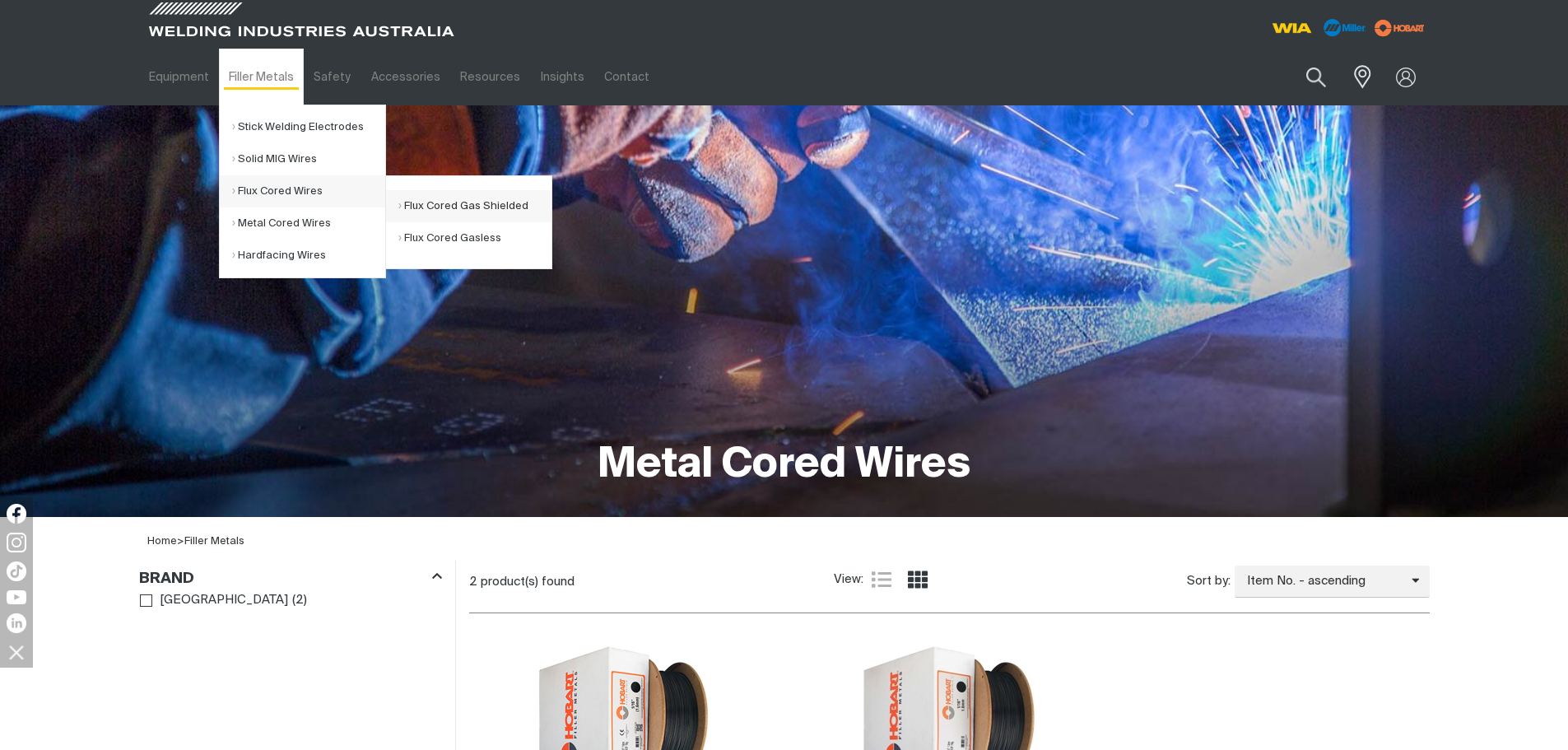
click at [511, 217] on link "Flux Cored Gas Shielded" at bounding box center [474, 206] width 153 height 32
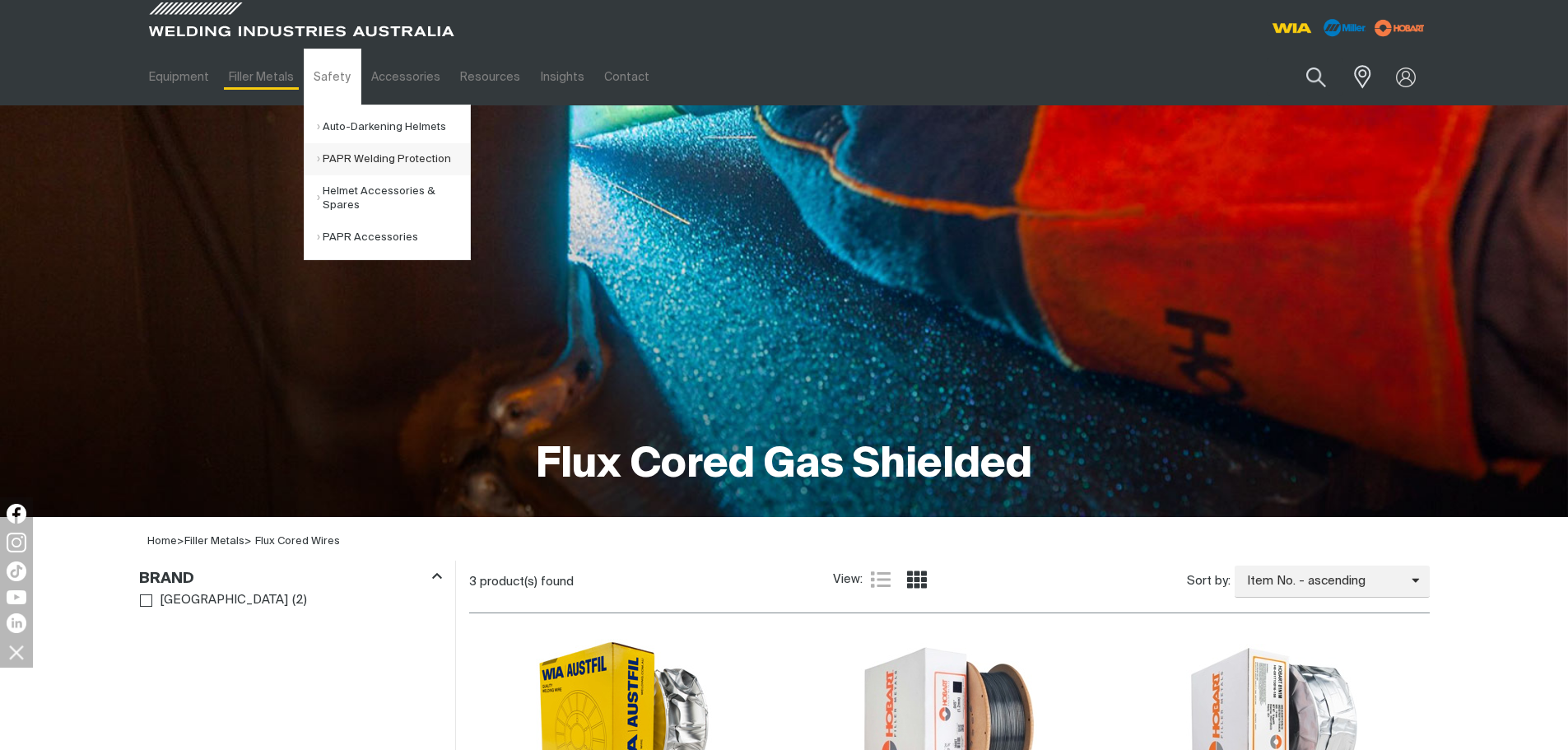
click at [392, 166] on link "PAPR Welding Protection" at bounding box center [393, 159] width 153 height 32
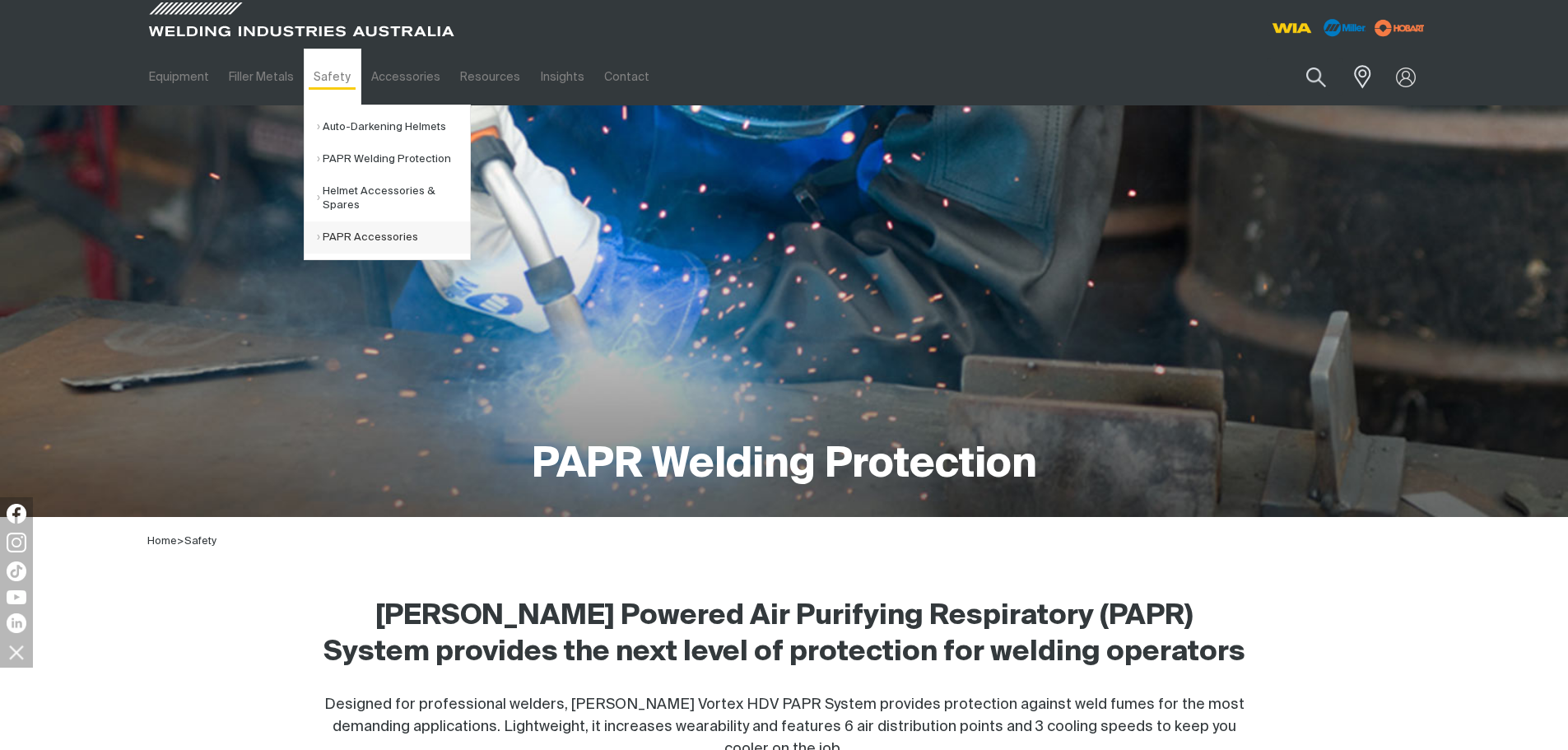
click at [342, 229] on link "PAPR Accessories" at bounding box center [393, 238] width 153 height 32
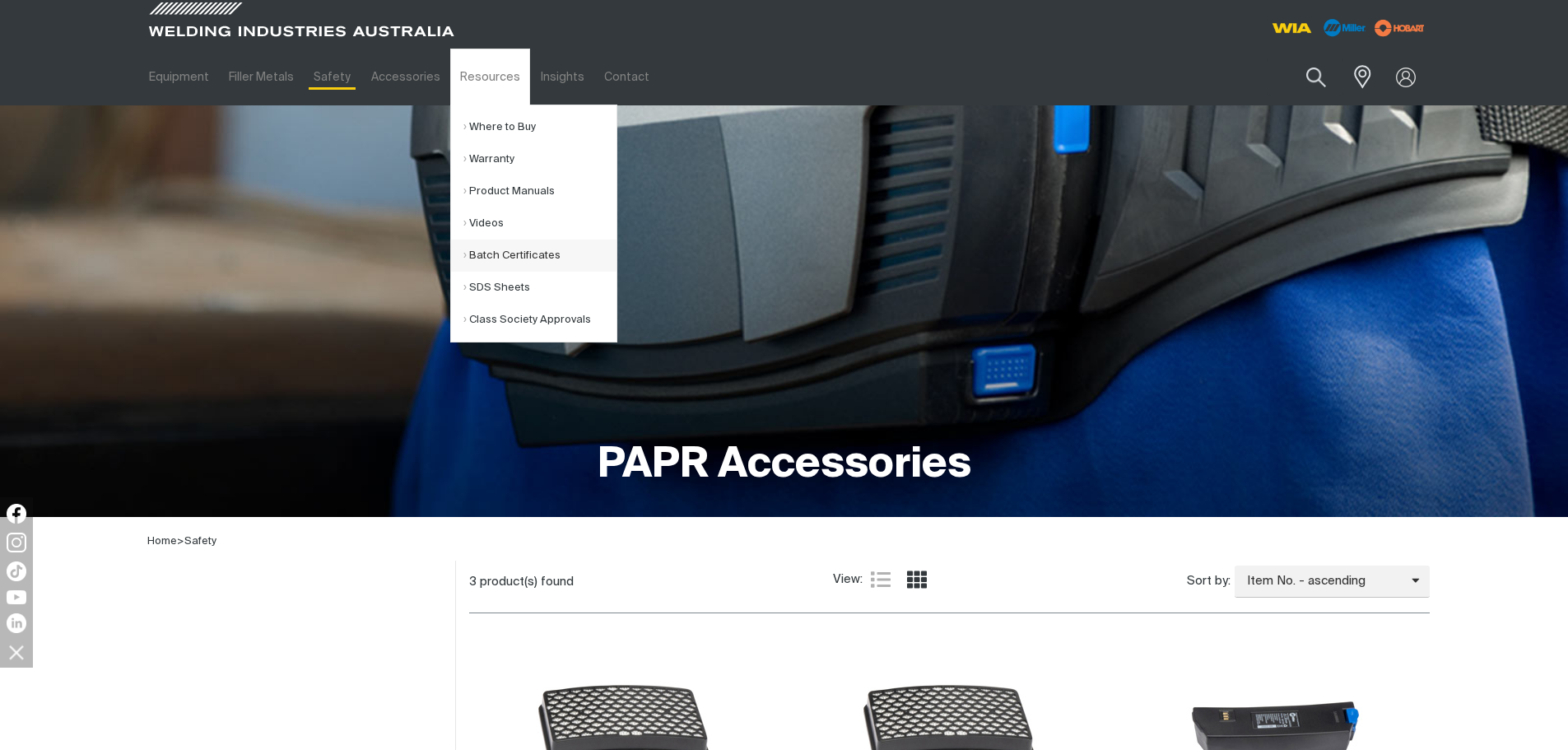
click at [532, 260] on link "Batch Certificates" at bounding box center [539, 255] width 153 height 32
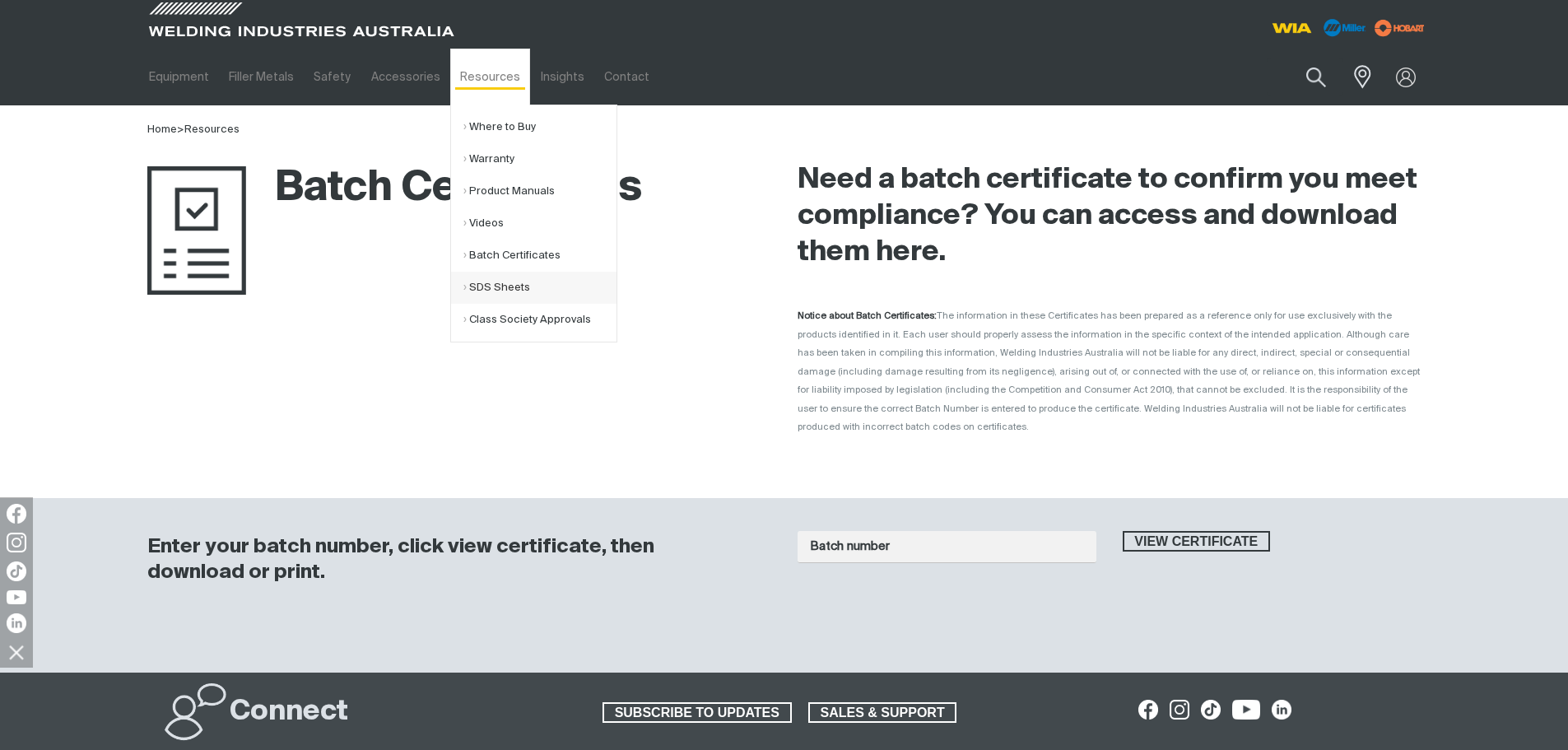
click at [480, 286] on link "SDS Sheets" at bounding box center [539, 287] width 153 height 32
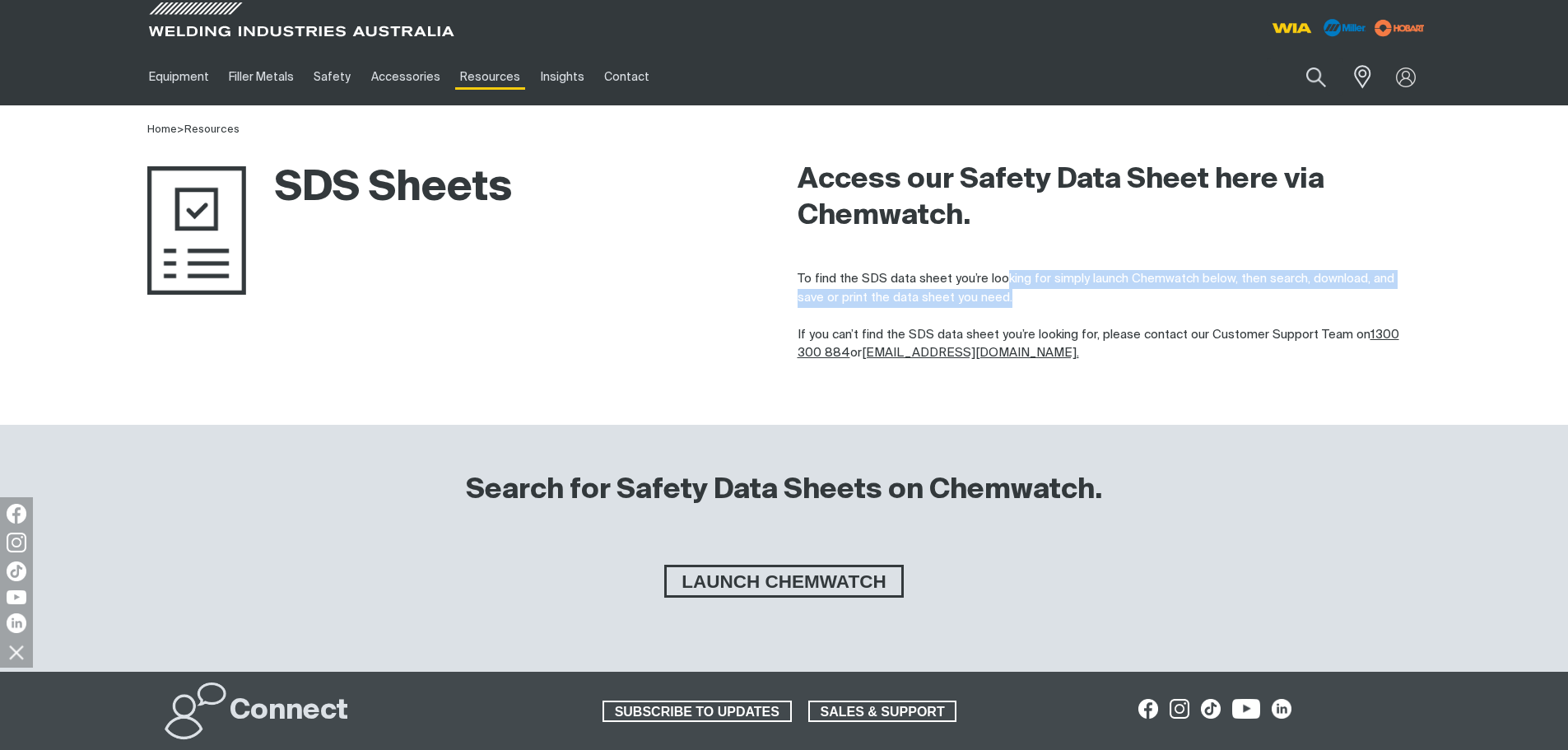
drag, startPoint x: 1003, startPoint y: 277, endPoint x: 1125, endPoint y: 293, distance: 123.0
click at [1125, 293] on p "To find the SDS data sheet you’re looking for simply launch Chemwatch below, th…" at bounding box center [1109, 317] width 623 height 93
click at [856, 576] on span "LAUNCH CHEMWATCH" at bounding box center [783, 580] width 234 height 33
